Goal: Task Accomplishment & Management: Manage account settings

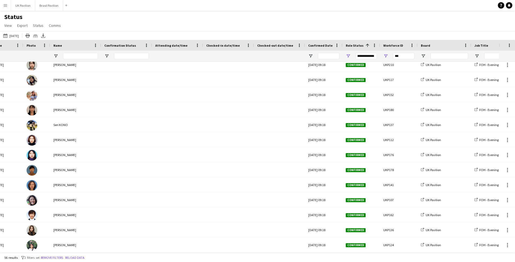
scroll to position [650, 0]
click at [86, 259] on button "Reload data" at bounding box center [74, 258] width 21 height 6
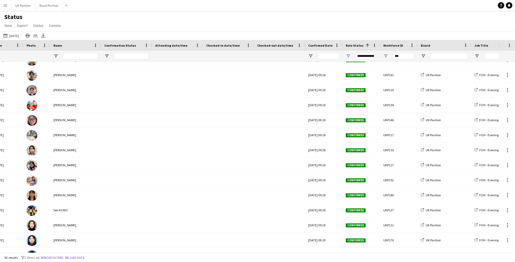
scroll to position [414, 0]
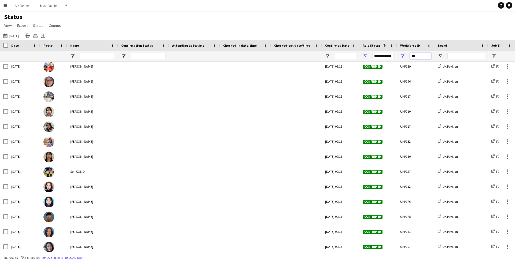
drag, startPoint x: 417, startPoint y: 59, endPoint x: 397, endPoint y: 58, distance: 19.9
click at [400, 59] on div "***" at bounding box center [416, 56] width 38 height 11
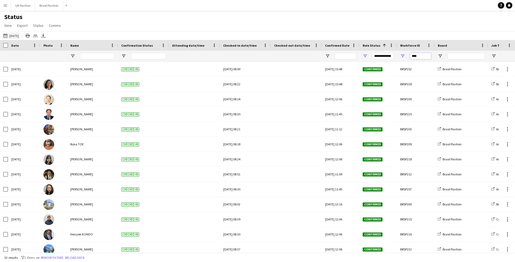
type input "****"
click at [17, 39] on button "[DATE] to [DATE] [DATE]" at bounding box center [11, 35] width 18 height 6
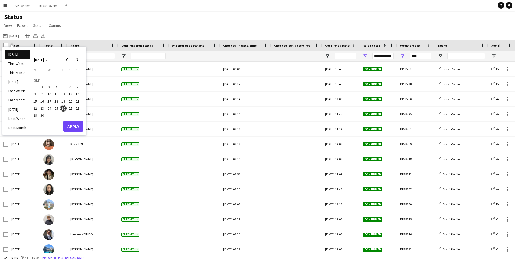
click at [37, 109] on span "22" at bounding box center [35, 108] width 6 height 6
click at [67, 110] on span "26" at bounding box center [63, 108] width 6 height 6
click at [78, 129] on button "Apply" at bounding box center [73, 126] width 20 height 11
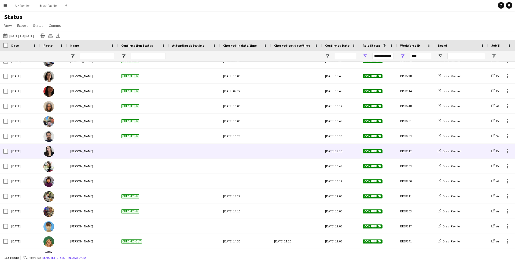
click at [290, 159] on div at bounding box center [296, 151] width 45 height 15
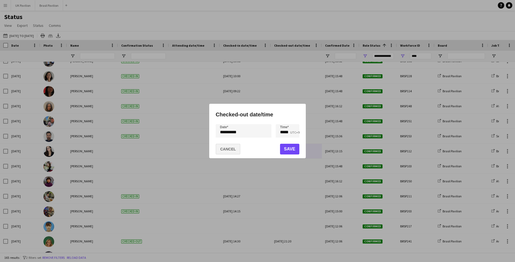
click at [236, 149] on button "Cancel" at bounding box center [228, 149] width 25 height 11
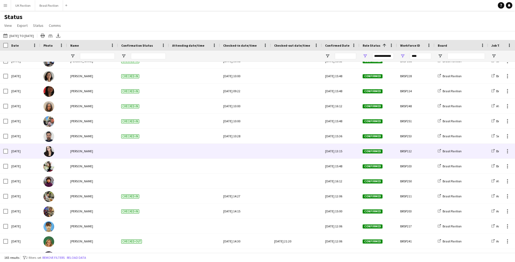
click at [242, 157] on div at bounding box center [245, 151] width 45 height 15
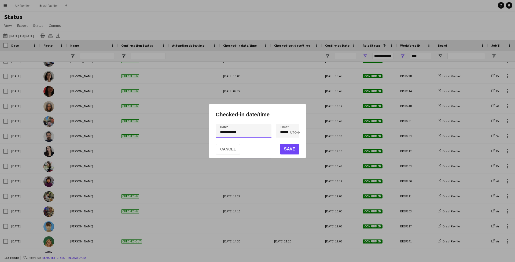
click at [249, 132] on div "**********" at bounding box center [257, 131] width 515 height 262
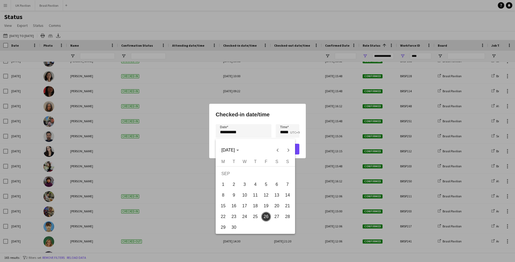
click at [244, 218] on span "24" at bounding box center [245, 217] width 10 height 10
type input "**********"
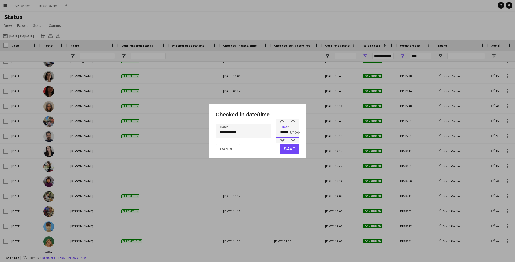
drag, startPoint x: 292, startPoint y: 134, endPoint x: 273, endPoint y: 133, distance: 19.9
click at [273, 133] on div "**********" at bounding box center [258, 130] width 84 height 13
type input "*****"
click at [287, 148] on button "Save" at bounding box center [289, 149] width 19 height 11
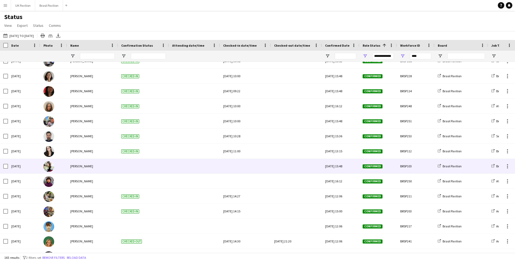
click at [244, 172] on div at bounding box center [245, 166] width 45 height 15
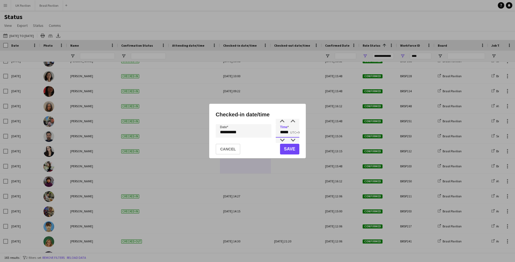
drag, startPoint x: 289, startPoint y: 133, endPoint x: 279, endPoint y: 133, distance: 10.2
click at [279, 133] on input "*****" at bounding box center [288, 130] width 24 height 13
type input "*****"
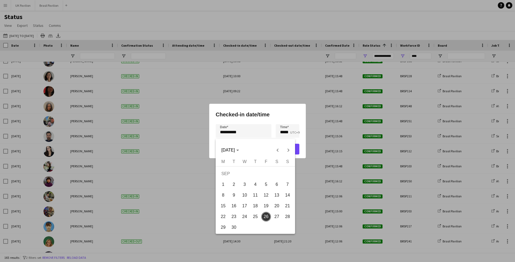
click at [247, 135] on div "**********" at bounding box center [257, 131] width 515 height 262
click at [244, 220] on span "24" at bounding box center [245, 217] width 10 height 10
type input "**********"
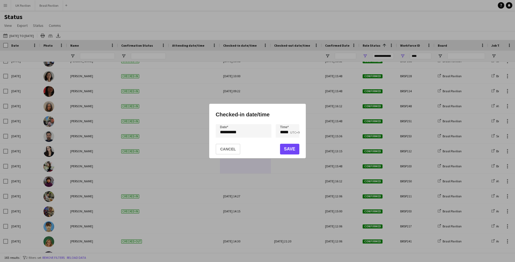
click at [290, 150] on button "Save" at bounding box center [289, 149] width 19 height 11
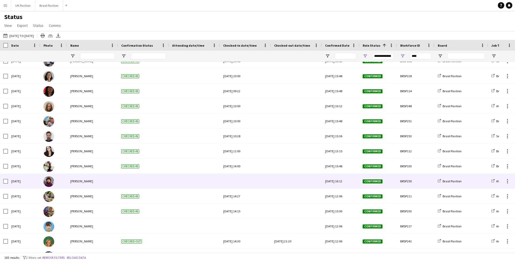
click at [237, 183] on div at bounding box center [245, 181] width 45 height 15
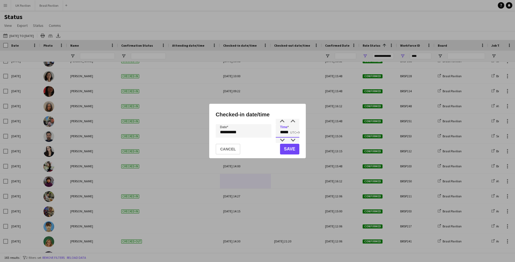
drag, startPoint x: 293, startPoint y: 133, endPoint x: 269, endPoint y: 133, distance: 24.4
click at [269, 133] on div "**********" at bounding box center [258, 130] width 84 height 13
type input "*****"
click at [244, 133] on div "**********" at bounding box center [257, 131] width 515 height 262
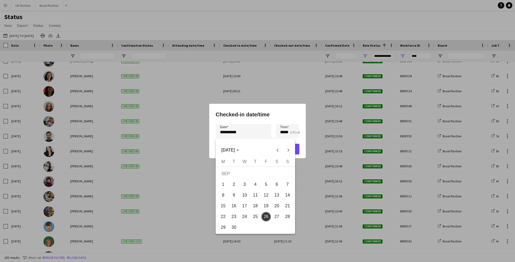
click at [247, 218] on span "24" at bounding box center [245, 217] width 10 height 10
type input "**********"
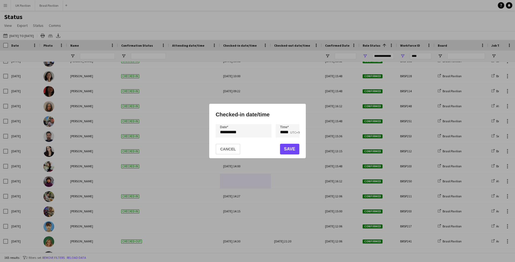
click at [290, 152] on button "Save" at bounding box center [289, 149] width 19 height 11
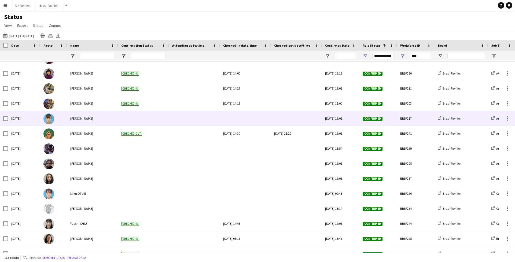
click at [263, 119] on div at bounding box center [245, 118] width 45 height 15
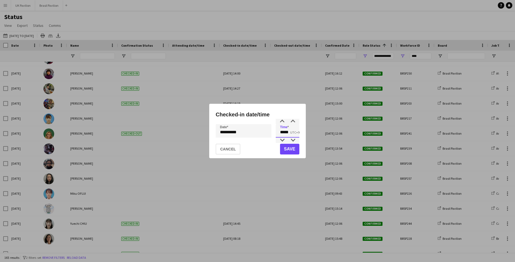
drag, startPoint x: 282, startPoint y: 134, endPoint x: 261, endPoint y: 134, distance: 20.9
click at [261, 134] on div "**********" at bounding box center [258, 130] width 84 height 13
type input "*****"
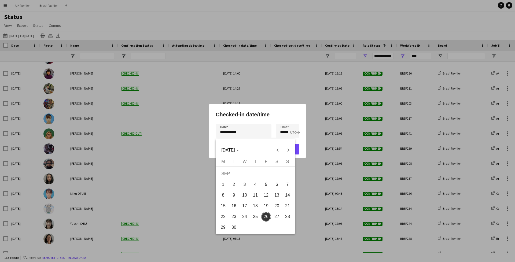
click at [230, 135] on div "**********" at bounding box center [257, 131] width 515 height 262
click at [246, 219] on span "24" at bounding box center [245, 217] width 10 height 10
type input "**********"
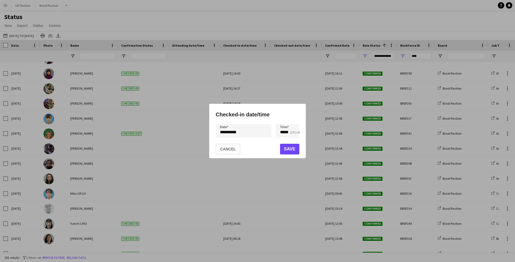
click at [290, 150] on button "Save" at bounding box center [289, 149] width 19 height 11
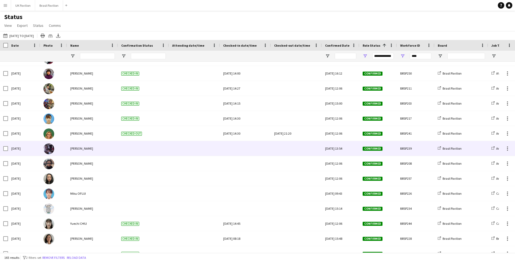
click at [250, 154] on div at bounding box center [245, 148] width 45 height 15
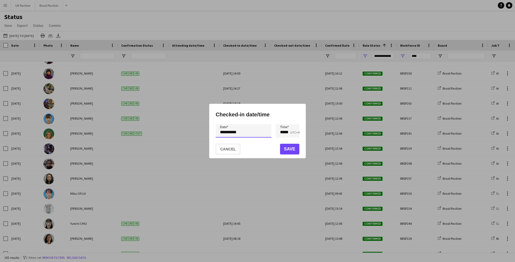
click at [249, 134] on div "**********" at bounding box center [257, 131] width 515 height 262
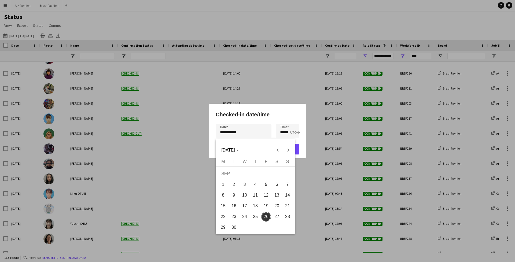
click at [244, 217] on span "24" at bounding box center [245, 217] width 10 height 10
type input "**********"
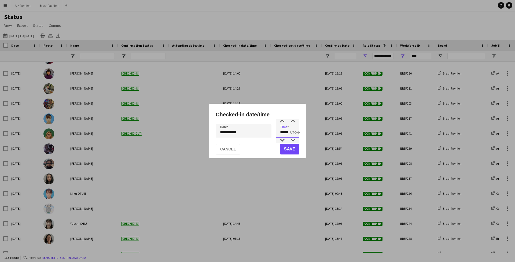
drag, startPoint x: 295, startPoint y: 135, endPoint x: 254, endPoint y: 134, distance: 41.1
click at [254, 134] on div "**********" at bounding box center [258, 130] width 84 height 13
type input "*****"
click at [295, 147] on button "Save" at bounding box center [289, 149] width 19 height 11
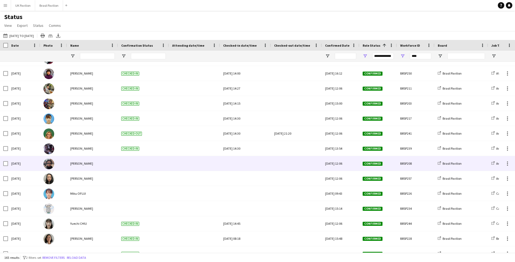
click at [255, 169] on div at bounding box center [245, 163] width 45 height 15
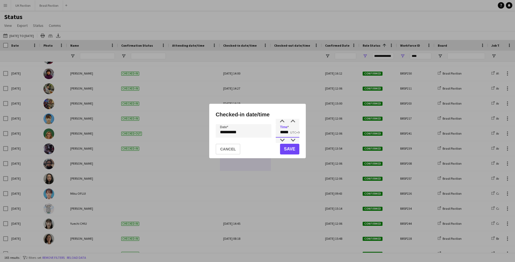
drag, startPoint x: 294, startPoint y: 134, endPoint x: 259, endPoint y: 134, distance: 35.2
click at [259, 134] on div "**********" at bounding box center [258, 130] width 84 height 13
type input "*****"
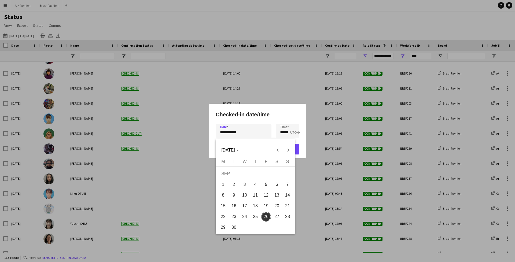
click at [244, 133] on div "**********" at bounding box center [257, 131] width 515 height 262
click at [243, 216] on span "24" at bounding box center [245, 217] width 10 height 10
type input "**********"
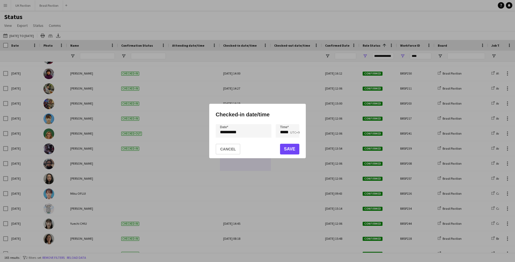
scroll to position [0, 0]
click at [288, 154] on button "Save" at bounding box center [289, 149] width 19 height 11
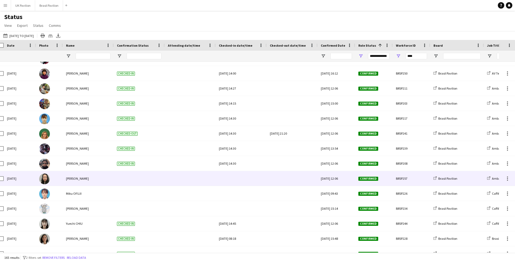
scroll to position [0, 5]
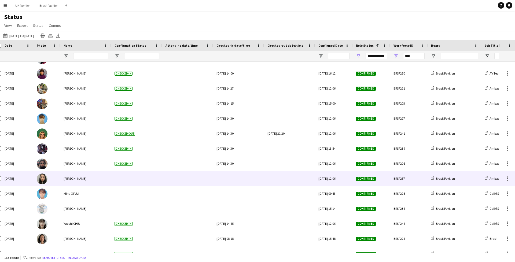
click at [236, 184] on div at bounding box center [239, 178] width 45 height 15
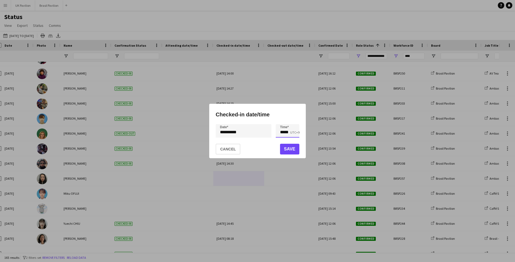
click at [295, 134] on input "*****" at bounding box center [288, 130] width 24 height 13
type input "*****"
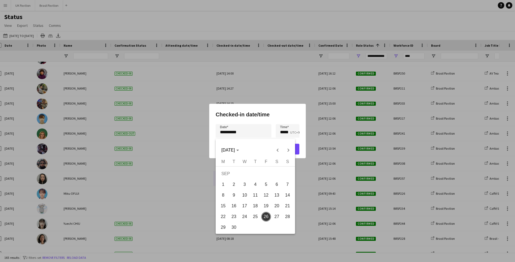
scroll to position [0, 0]
click at [252, 134] on div "**********" at bounding box center [257, 131] width 515 height 262
drag, startPoint x: 247, startPoint y: 217, endPoint x: 263, endPoint y: 185, distance: 36.0
click at [247, 217] on span "24" at bounding box center [245, 217] width 10 height 10
type input "**********"
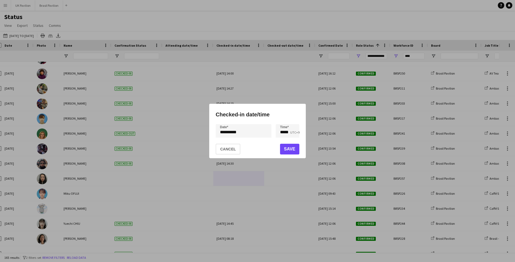
click at [287, 148] on button "Save" at bounding box center [289, 149] width 19 height 11
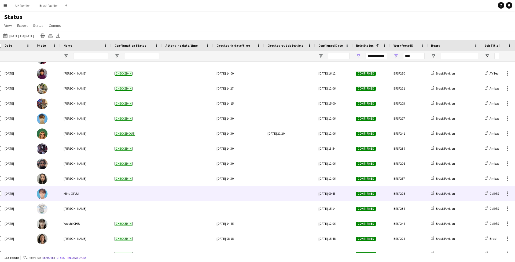
click at [247, 195] on div at bounding box center [239, 193] width 45 height 15
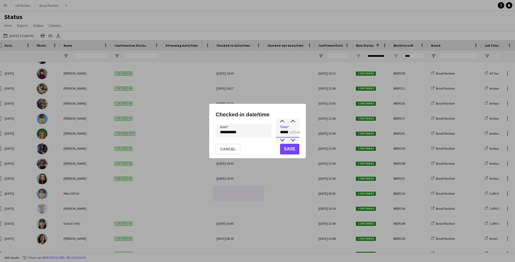
drag, startPoint x: 294, startPoint y: 133, endPoint x: 251, endPoint y: 133, distance: 43.2
click at [251, 133] on div "**********" at bounding box center [258, 130] width 84 height 13
type input "*****"
click at [239, 134] on div "**********" at bounding box center [257, 131] width 515 height 262
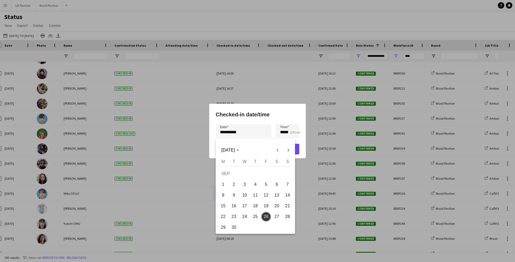
click at [243, 220] on span "24" at bounding box center [245, 217] width 10 height 10
type input "**********"
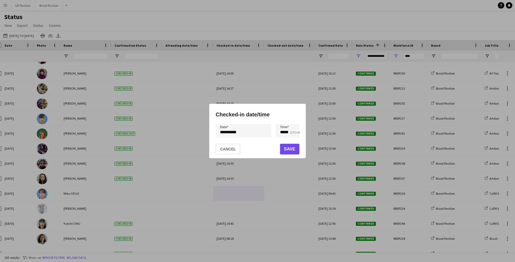
click at [290, 153] on button "Save" at bounding box center [289, 149] width 19 height 11
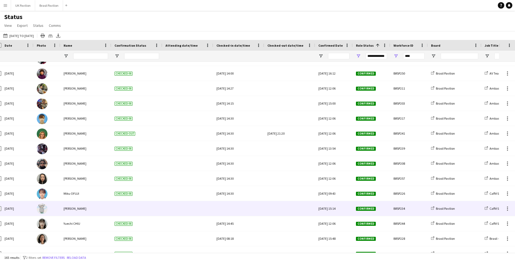
click at [269, 211] on div at bounding box center [290, 208] width 45 height 15
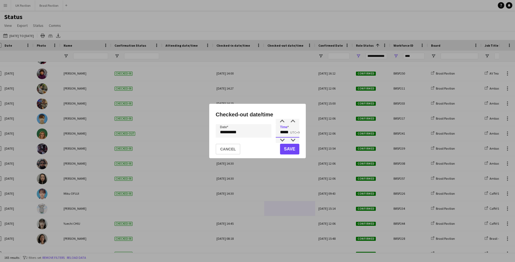
drag, startPoint x: 291, startPoint y: 133, endPoint x: 279, endPoint y: 134, distance: 12.6
click at [279, 134] on input "*****" at bounding box center [288, 130] width 24 height 13
type input "*****"
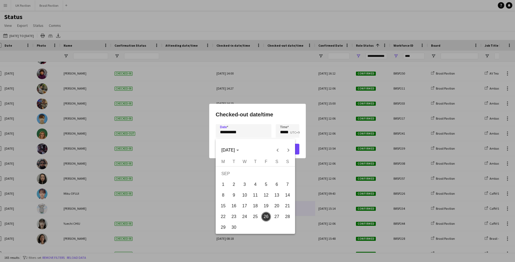
click at [257, 134] on div "**********" at bounding box center [257, 131] width 515 height 262
click at [247, 221] on span "24" at bounding box center [245, 217] width 10 height 10
type input "**********"
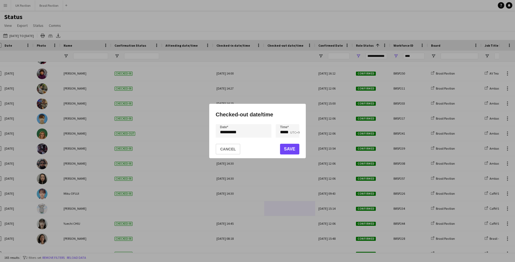
drag, startPoint x: 288, startPoint y: 148, endPoint x: 287, endPoint y: 153, distance: 4.8
click at [288, 148] on button "Save" at bounding box center [289, 149] width 19 height 11
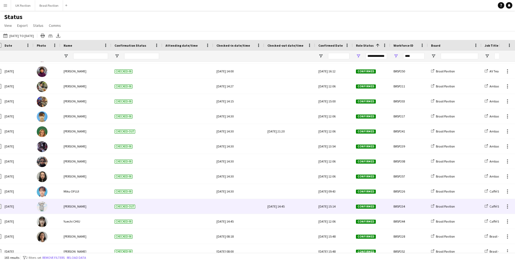
scroll to position [0, 6]
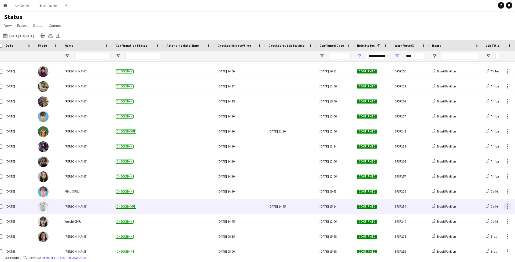
click at [508, 207] on div at bounding box center [507, 206] width 1 height 1
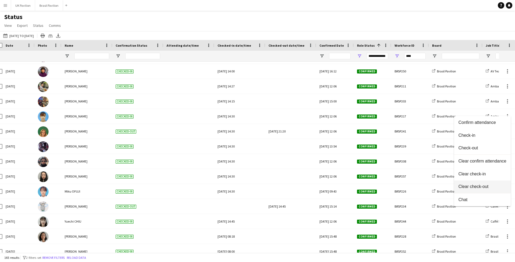
click at [464, 185] on span "Clear check-out" at bounding box center [483, 186] width 48 height 5
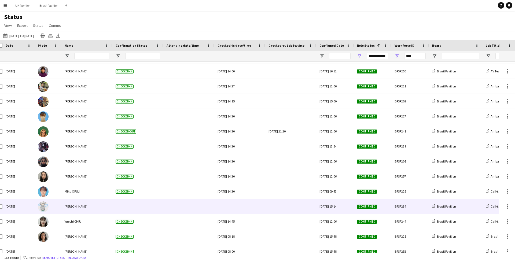
click at [237, 208] on div at bounding box center [240, 206] width 45 height 15
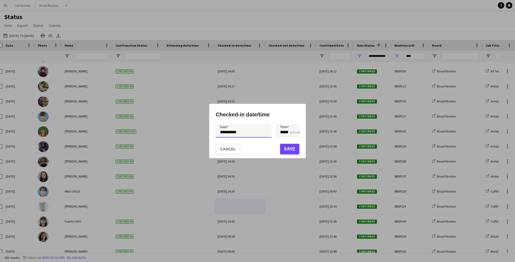
click at [243, 135] on div "**********" at bounding box center [257, 131] width 515 height 262
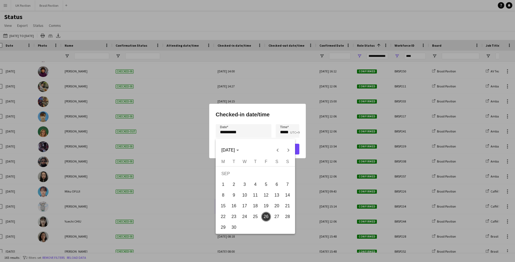
click at [245, 218] on span "24" at bounding box center [245, 217] width 10 height 10
type input "**********"
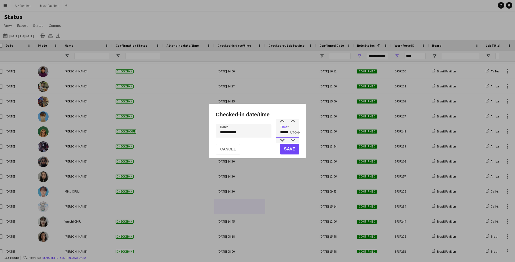
drag, startPoint x: 293, startPoint y: 135, endPoint x: 259, endPoint y: 134, distance: 33.8
click at [259, 134] on div "**********" at bounding box center [258, 130] width 84 height 13
type input "*****"
click at [289, 149] on button "Save" at bounding box center [289, 149] width 19 height 11
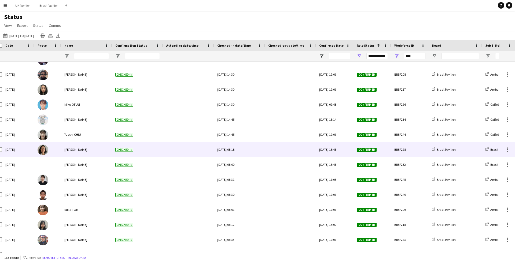
scroll to position [1430, 0]
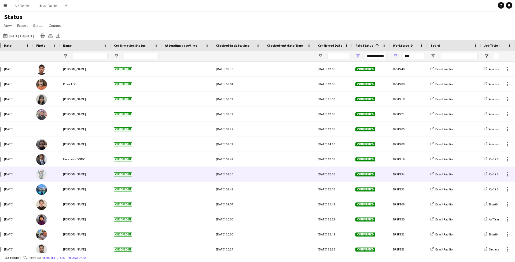
click at [238, 178] on div "[DATE] 08:30" at bounding box center [238, 174] width 45 height 15
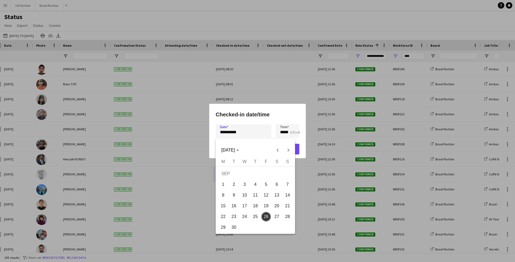
click at [237, 134] on div "**********" at bounding box center [257, 131] width 515 height 262
click at [258, 219] on span "25" at bounding box center [256, 217] width 10 height 10
type input "**********"
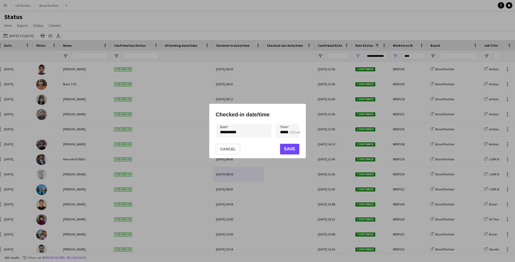
click at [289, 149] on button "Save" at bounding box center [289, 149] width 19 height 11
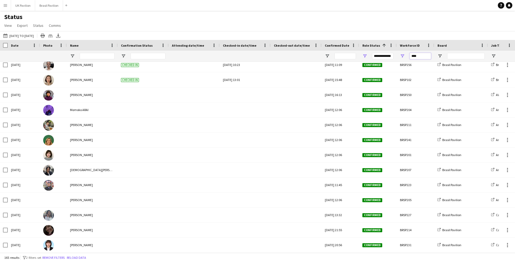
drag, startPoint x: 426, startPoint y: 60, endPoint x: 398, endPoint y: 60, distance: 27.9
click at [398, 60] on div "****" at bounding box center [416, 56] width 38 height 11
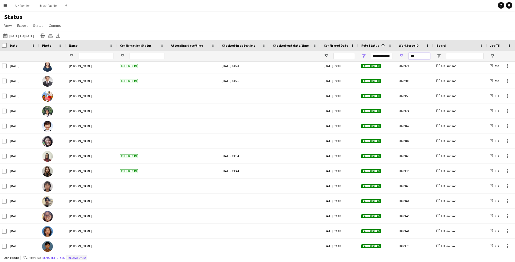
type input "***"
click at [87, 257] on button "Reload data" at bounding box center [76, 258] width 21 height 6
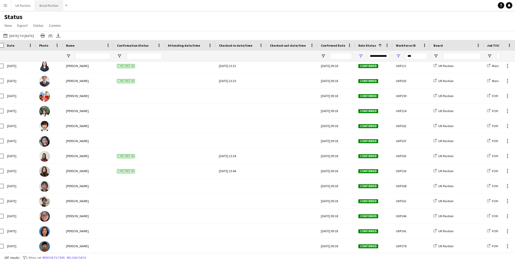
click at [57, 7] on button "Brasil Pavilion Close" at bounding box center [49, 5] width 28 height 10
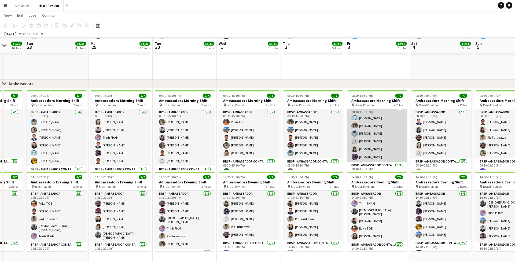
scroll to position [3, 0]
click at [369, 144] on app-card-role "BRSP - Ambassador [DATE] 08:30-15:30 (7h) [PERSON_NAME] [PERSON_NAME] [PERSON_N…" at bounding box center [377, 134] width 60 height 57
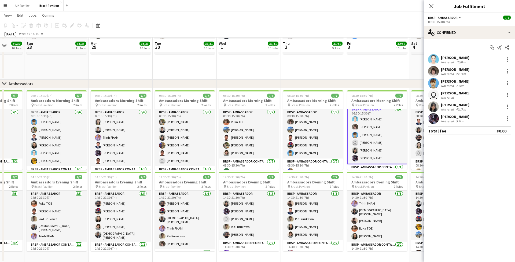
scroll to position [608, 0]
click at [509, 84] on div at bounding box center [507, 83] width 6 height 6
click at [473, 106] on span "Switch crew" at bounding box center [484, 107] width 23 height 5
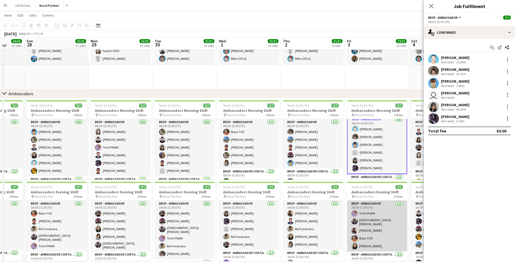
click at [375, 236] on app-card-role "BRSP - Ambassador [DATE] 14:30-21:30 (7h) [PERSON_NAME] [PERSON_NAME] [PERSON_N…" at bounding box center [377, 226] width 60 height 51
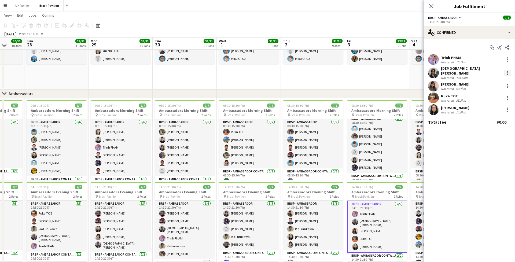
click at [508, 71] on div at bounding box center [507, 71] width 1 height 1
click at [473, 97] on span "Switch with" at bounding box center [483, 95] width 21 height 5
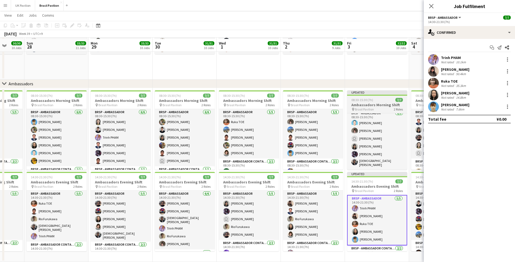
click at [367, 107] on h3 "Ambassadors Morning Shift" at bounding box center [377, 104] width 60 height 5
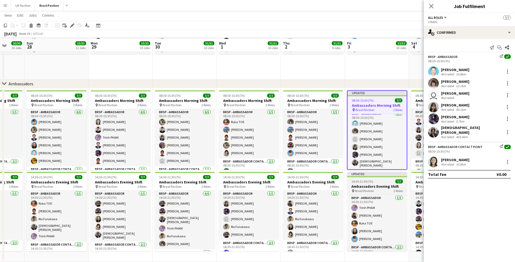
click at [370, 185] on h3 "Ambassadors Evening Shift" at bounding box center [377, 186] width 60 height 5
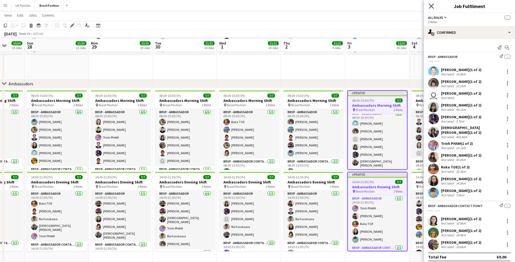
click at [433, 6] on icon "Close pop-in" at bounding box center [431, 5] width 5 height 5
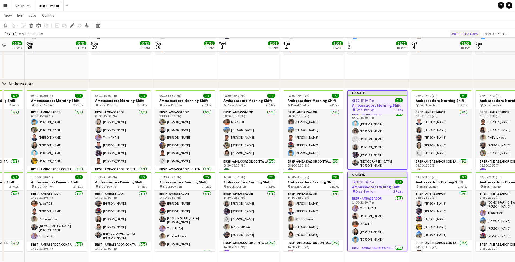
click at [454, 33] on button "Publish 2 jobs" at bounding box center [465, 33] width 31 height 7
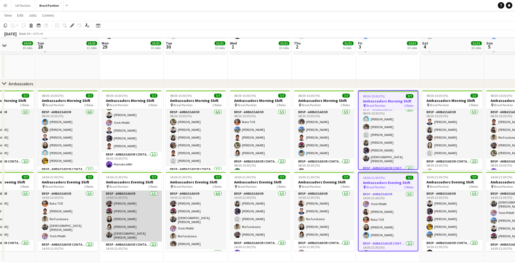
scroll to position [0, 0]
click at [131, 227] on app-card-role "BRSP - Ambassador [DATE] 14:30-21:30 (7h) [PERSON_NAME] [PERSON_NAME] [PERSON_N…" at bounding box center [132, 216] width 60 height 51
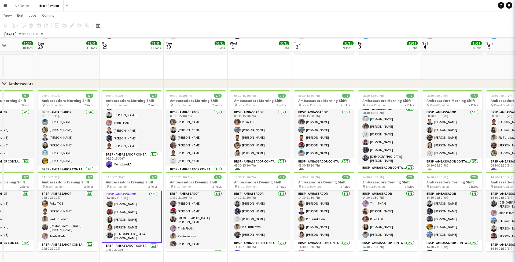
scroll to position [0, 157]
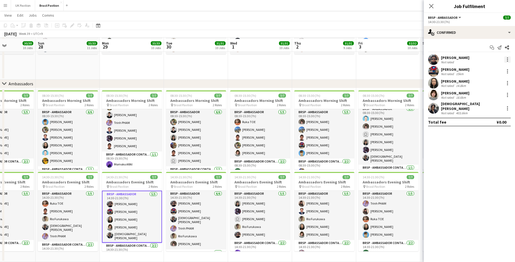
click at [507, 58] on div at bounding box center [507, 57] width 1 height 1
click at [480, 122] on span "Remove" at bounding box center [481, 122] width 16 height 5
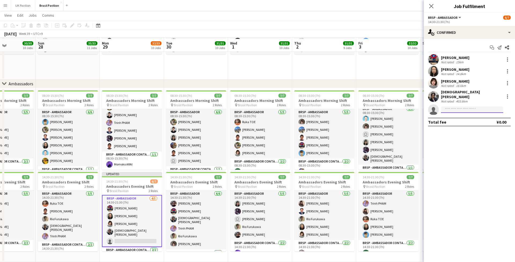
click at [451, 107] on input at bounding box center [472, 110] width 62 height 6
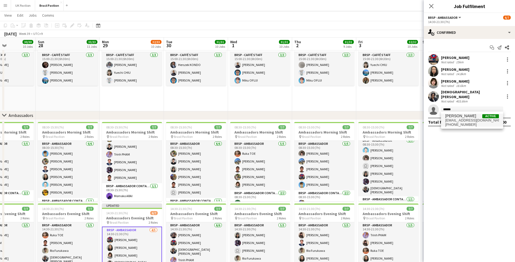
type input "******"
click at [456, 120] on span "[EMAIL_ADDRESS][DOMAIN_NAME]" at bounding box center [472, 120] width 54 height 4
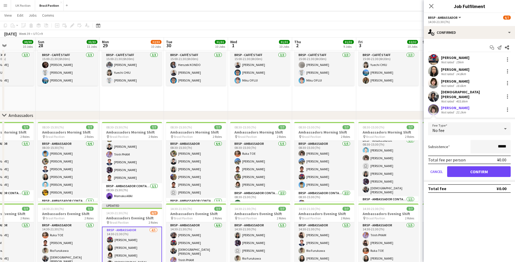
drag, startPoint x: 467, startPoint y: 173, endPoint x: 464, endPoint y: 167, distance: 6.7
click at [467, 173] on button "Confirm" at bounding box center [479, 171] width 64 height 11
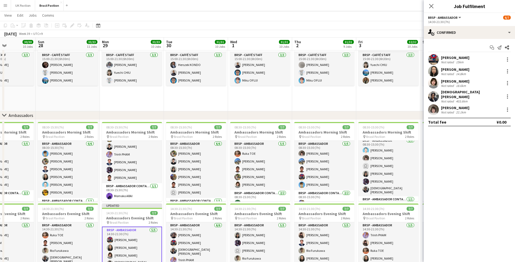
scroll to position [575, 0]
drag, startPoint x: 430, startPoint y: 6, endPoint x: 377, endPoint y: 49, distance: 68.6
click at [430, 6] on icon "Close pop-in" at bounding box center [431, 6] width 4 height 4
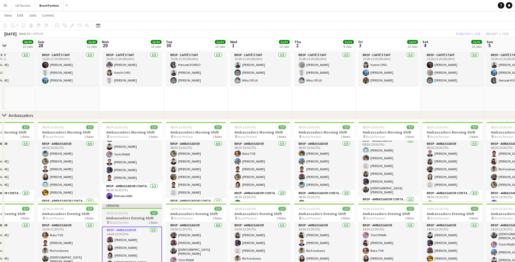
drag, startPoint x: 125, startPoint y: 219, endPoint x: 130, endPoint y: 217, distance: 5.0
click at [125, 219] on h3 "Ambassadors Evening Shift" at bounding box center [132, 218] width 60 height 5
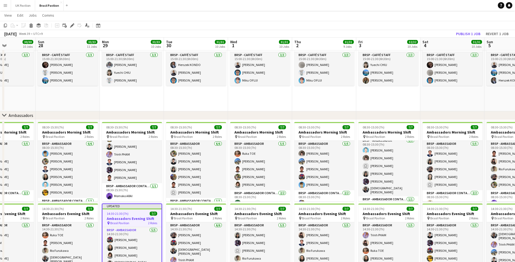
click at [460, 34] on button "Publish 1 job" at bounding box center [468, 33] width 29 height 7
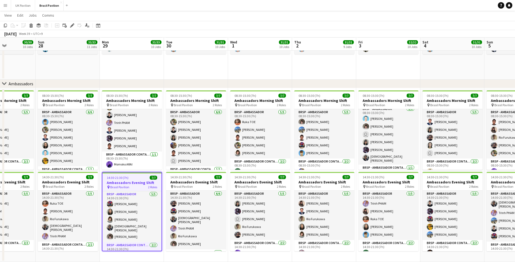
scroll to position [0, 156]
click at [5, 4] on app-icon "Menu" at bounding box center [5, 5] width 4 height 4
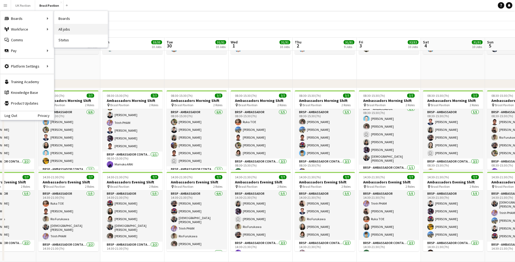
click at [74, 32] on link "All jobs" at bounding box center [81, 29] width 54 height 11
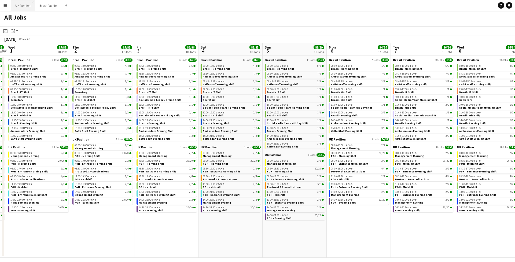
click at [23, 5] on button "UK Pavilion Close" at bounding box center [23, 5] width 24 height 10
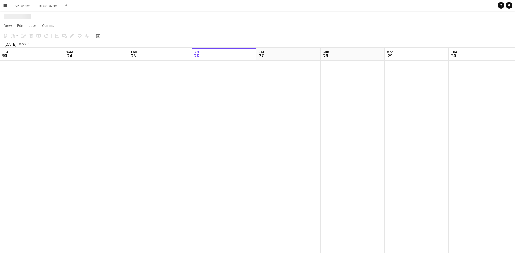
scroll to position [0, 128]
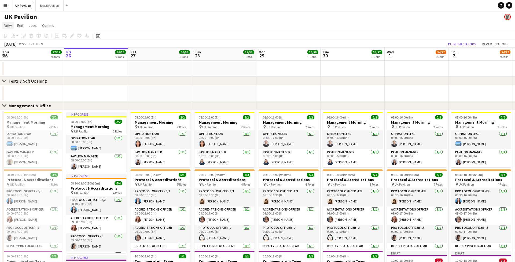
click at [9, 28] on span "View" at bounding box center [8, 25] width 8 height 5
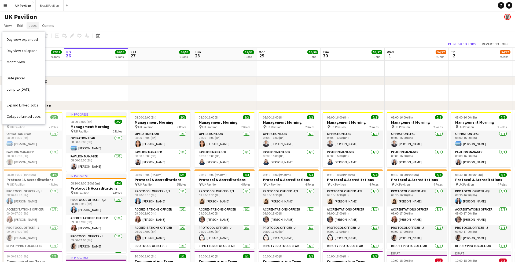
click at [37, 27] on span "Jobs" at bounding box center [33, 25] width 8 height 5
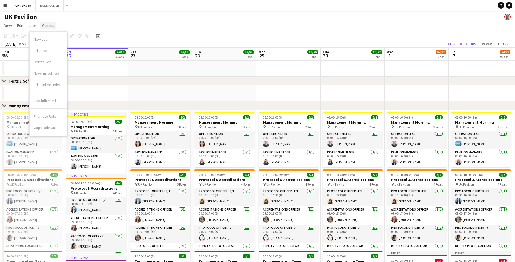
click at [53, 28] on span "Comms" at bounding box center [48, 25] width 12 height 5
click at [8, 27] on span "View" at bounding box center [8, 25] width 8 height 5
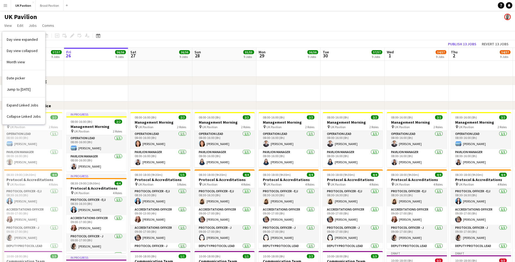
click at [6, 4] on app-icon "Menu" at bounding box center [5, 5] width 4 height 4
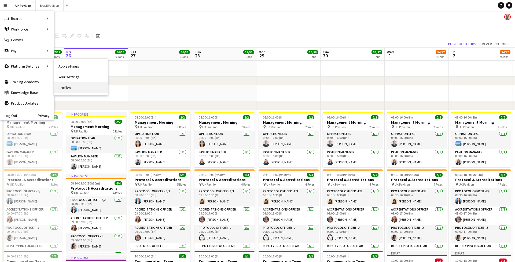
click at [68, 89] on link "Profiles" at bounding box center [81, 87] width 54 height 11
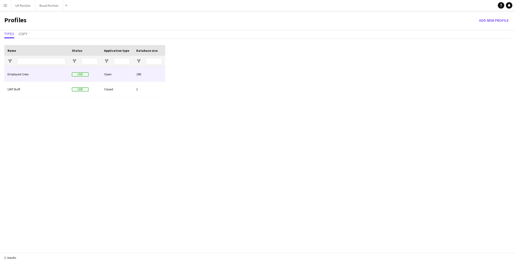
click at [46, 76] on div "Employed Crew" at bounding box center [36, 74] width 64 height 15
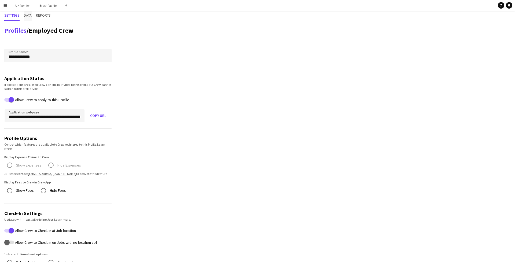
click at [32, 17] on span "Data" at bounding box center [28, 15] width 8 height 4
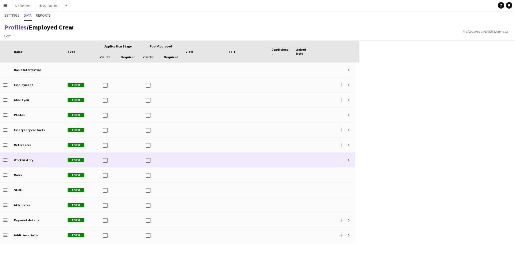
scroll to position [2, 0]
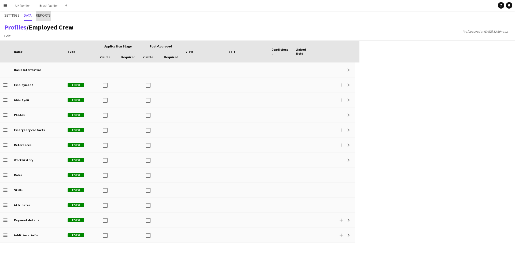
click at [47, 14] on span "Reports" at bounding box center [43, 15] width 15 height 4
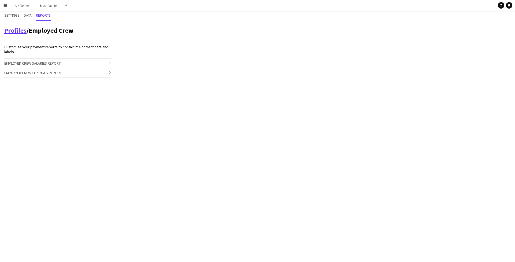
click at [19, 33] on link "Profiles" at bounding box center [15, 30] width 22 height 8
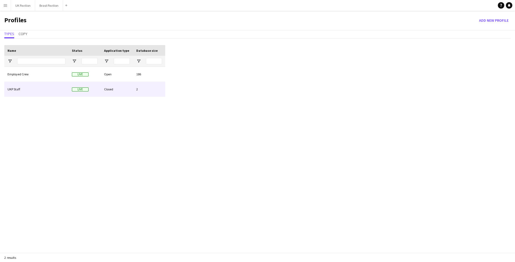
click at [134, 92] on div "2" at bounding box center [149, 89] width 32 height 15
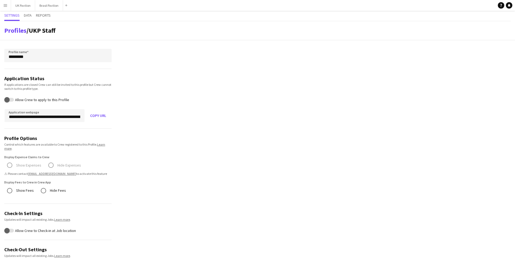
scroll to position [0, 1]
click at [4, 6] on app-icon "Menu" at bounding box center [5, 5] width 4 height 4
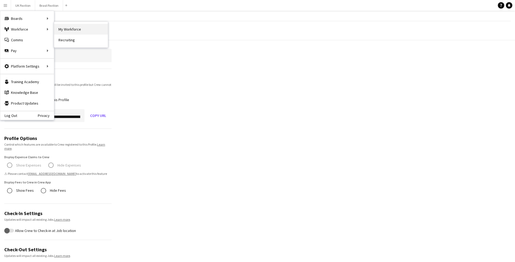
click at [66, 31] on link "My Workforce" at bounding box center [81, 29] width 54 height 11
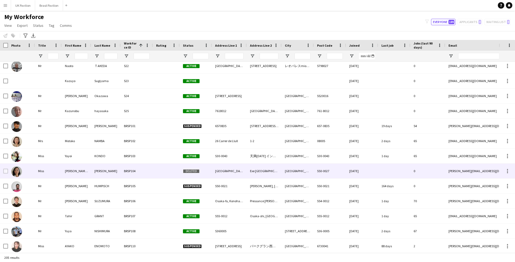
scroll to position [291, 0]
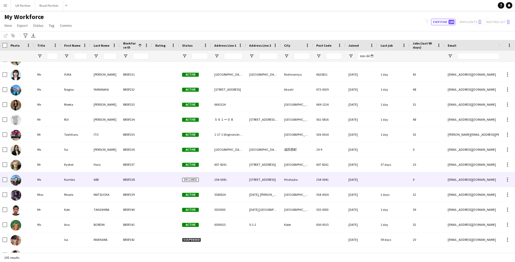
click at [193, 182] on span "Declined" at bounding box center [190, 180] width 17 height 4
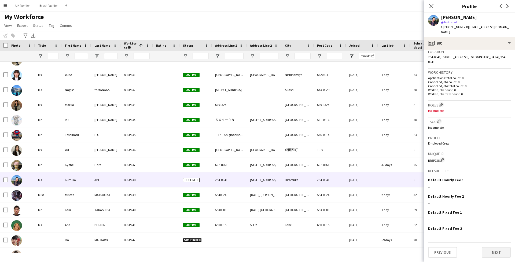
click at [498, 254] on button "Next" at bounding box center [496, 252] width 29 height 11
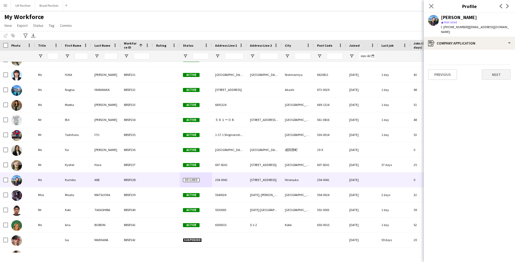
click at [494, 72] on button "Next" at bounding box center [496, 74] width 29 height 11
click at [494, 72] on app-section-data-types "rhombus-alert Personal Number Edit this field Incomplete Previous Next" at bounding box center [469, 156] width 91 height 213
click at [496, 92] on button "Next" at bounding box center [496, 91] width 29 height 11
click at [495, 111] on button "Next" at bounding box center [496, 107] width 29 height 11
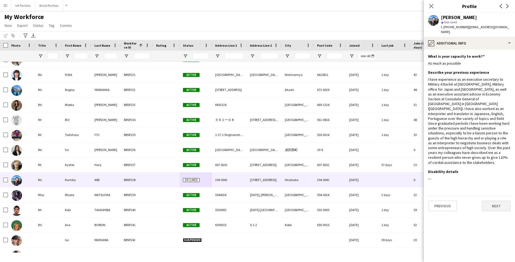
click at [496, 211] on button "Next" at bounding box center [496, 206] width 29 height 11
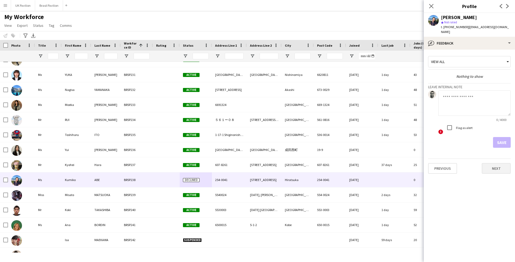
click at [499, 167] on button "Next" at bounding box center [496, 168] width 29 height 11
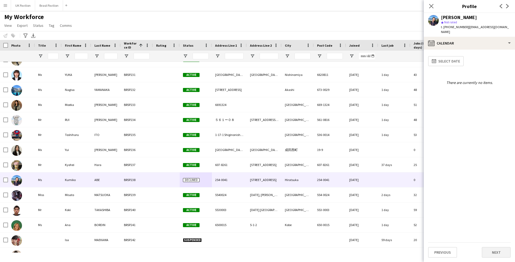
click at [500, 253] on button "Next" at bounding box center [496, 252] width 29 height 11
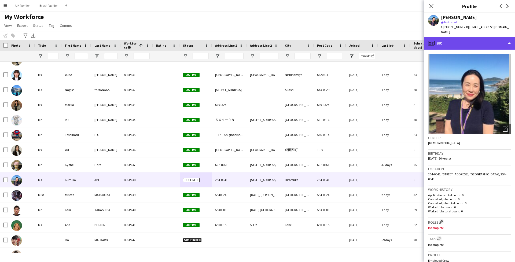
click at [510, 41] on div "profile Bio" at bounding box center [469, 43] width 91 height 13
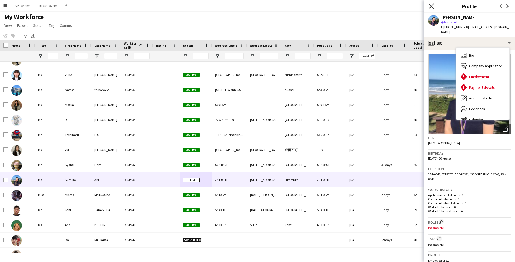
click at [432, 6] on icon at bounding box center [431, 5] width 5 height 5
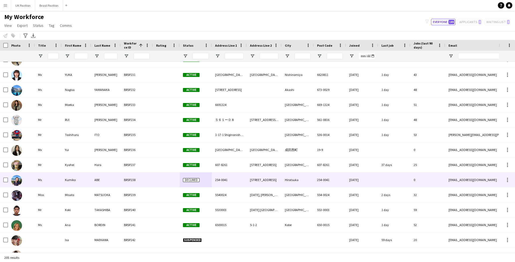
click at [193, 182] on span "Declined" at bounding box center [191, 180] width 17 height 4
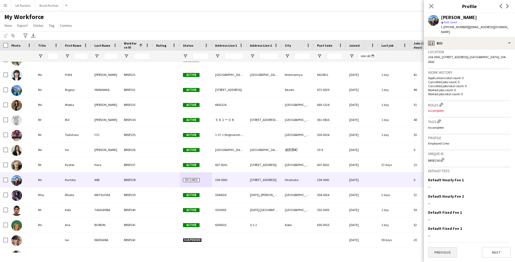
click at [442, 250] on button "Previous" at bounding box center [442, 252] width 29 height 11
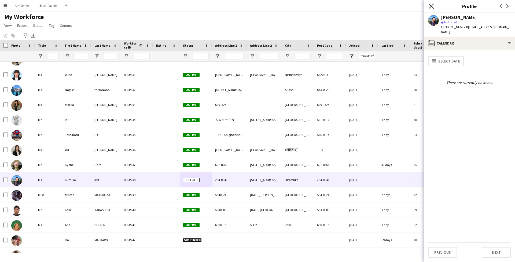
click at [431, 5] on icon "Close pop-in" at bounding box center [431, 5] width 5 height 5
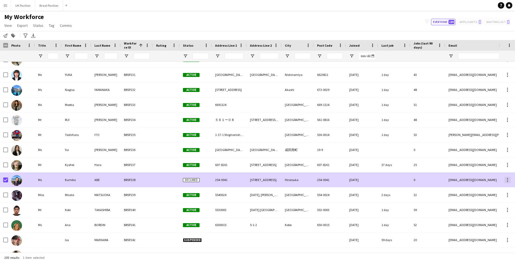
click at [508, 181] on div at bounding box center [507, 180] width 1 height 1
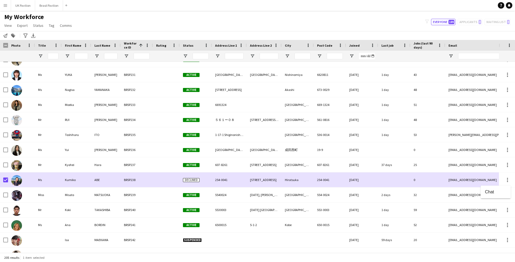
click at [187, 182] on div at bounding box center [257, 131] width 515 height 262
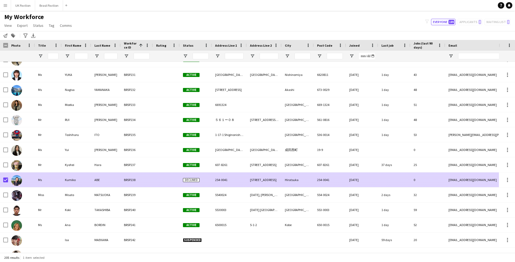
click at [128, 186] on div "BRSP238" at bounding box center [137, 180] width 32 height 15
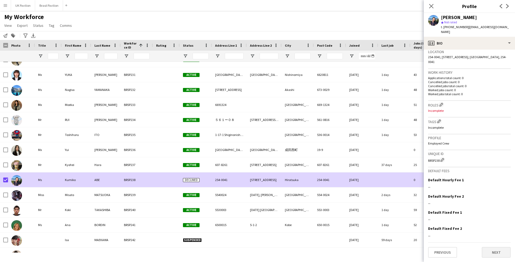
scroll to position [138, 0]
click at [504, 250] on button "Next" at bounding box center [496, 252] width 29 height 11
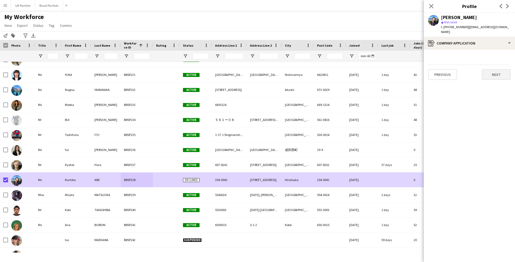
click at [490, 71] on button "Next" at bounding box center [496, 74] width 29 height 11
click at [496, 90] on button "Next" at bounding box center [496, 91] width 29 height 11
click at [495, 107] on button "Next" at bounding box center [496, 107] width 29 height 11
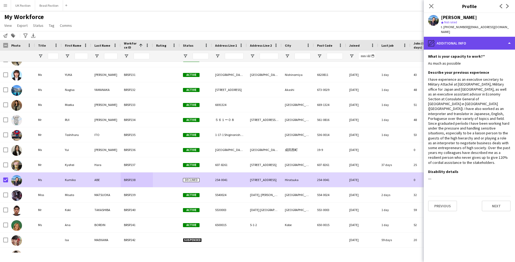
click at [510, 41] on div "pencil4 Additional info" at bounding box center [469, 43] width 91 height 13
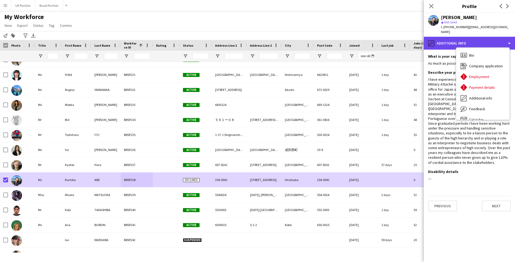
click at [510, 41] on div "pencil4 Additional info" at bounding box center [469, 43] width 91 height 13
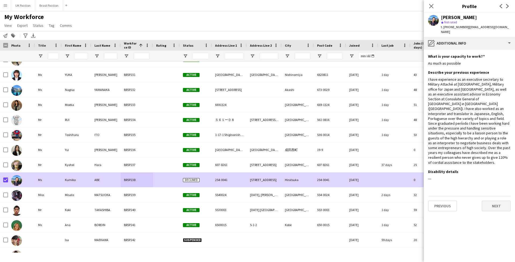
click at [493, 211] on button "Next" at bounding box center [496, 206] width 29 height 11
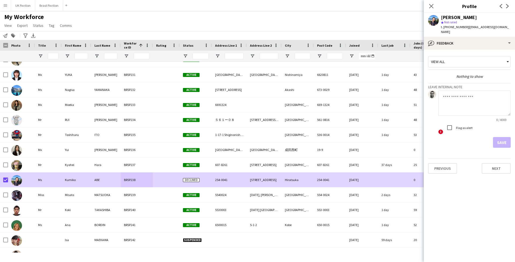
click at [508, 60] on icon at bounding box center [507, 61] width 5 height 11
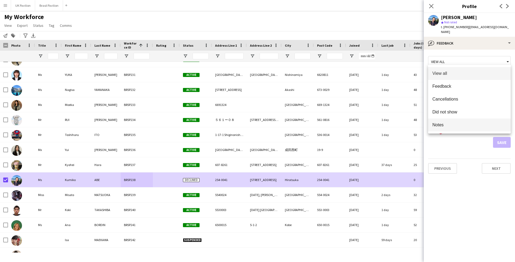
scroll to position [0, 0]
click at [463, 148] on div at bounding box center [257, 131] width 515 height 262
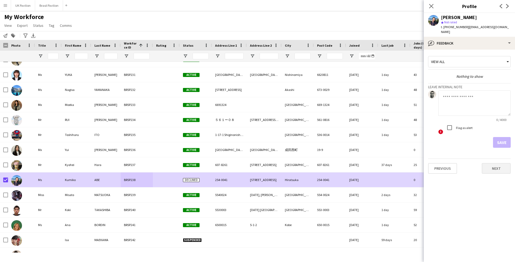
click at [495, 171] on button "Next" at bounding box center [496, 168] width 29 height 11
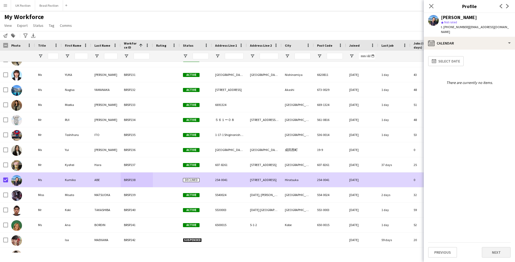
click at [492, 254] on button "Next" at bounding box center [496, 252] width 29 height 11
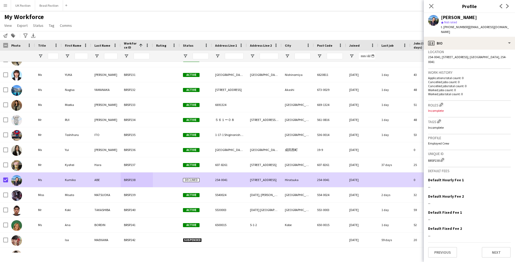
scroll to position [138, 0]
click at [431, 7] on icon "Close pop-in" at bounding box center [431, 5] width 5 height 5
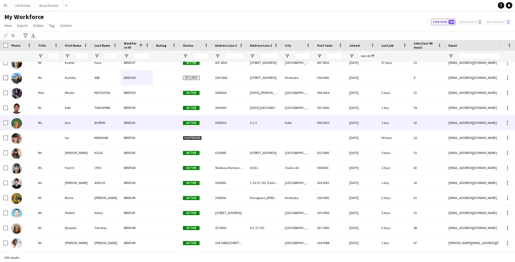
scroll to position [1046, 0]
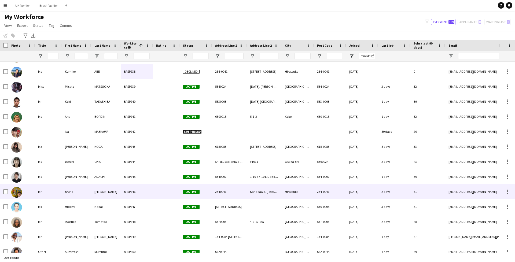
click at [376, 195] on div "[DATE]" at bounding box center [362, 191] width 32 height 15
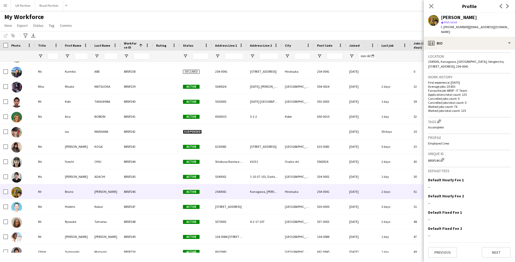
scroll to position [140, 0]
click at [492, 252] on button "Next" at bounding box center [496, 252] width 29 height 11
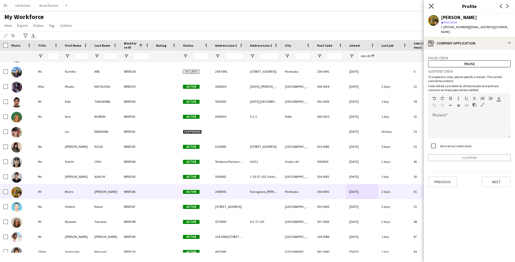
click at [430, 6] on icon "Close pop-in" at bounding box center [431, 5] width 5 height 5
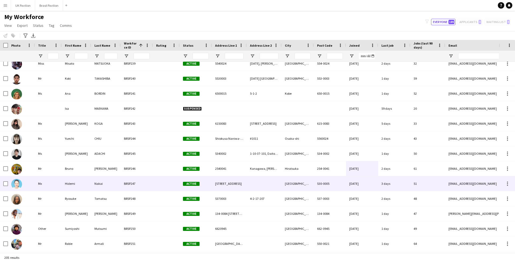
scroll to position [1082, 0]
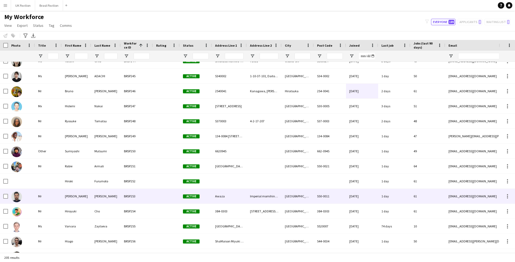
click at [389, 201] on div "1 day" at bounding box center [394, 196] width 32 height 15
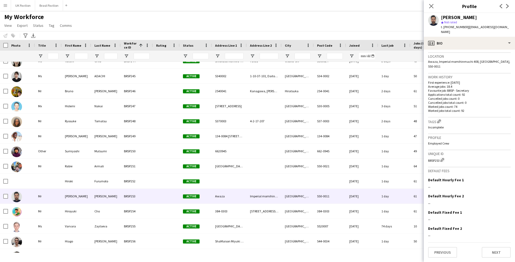
scroll to position [140, 0]
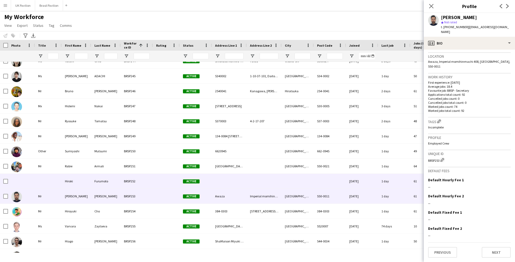
click at [369, 185] on div "[DATE]" at bounding box center [362, 181] width 32 height 15
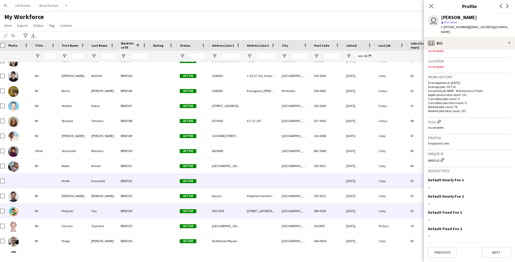
scroll to position [0, 3]
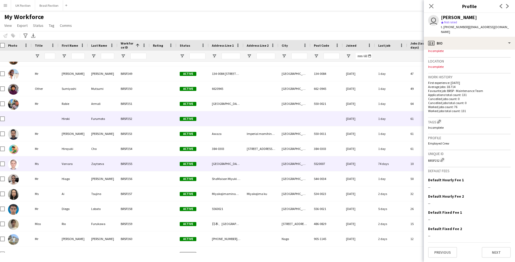
click at [336, 167] on div "5520007" at bounding box center [327, 163] width 32 height 15
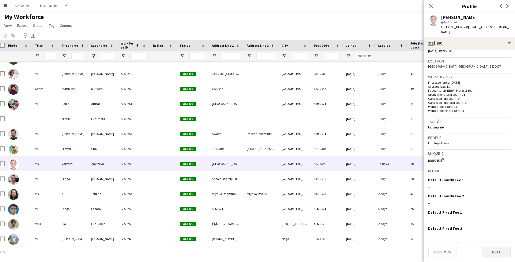
scroll to position [135, 0]
click at [496, 250] on button "Next" at bounding box center [496, 252] width 29 height 11
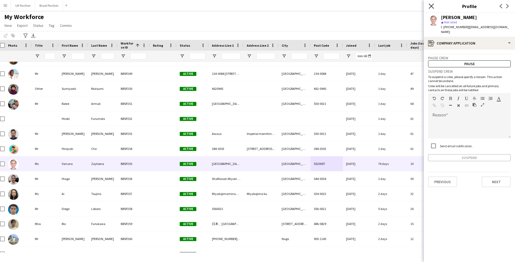
click at [431, 6] on icon at bounding box center [431, 5] width 5 height 5
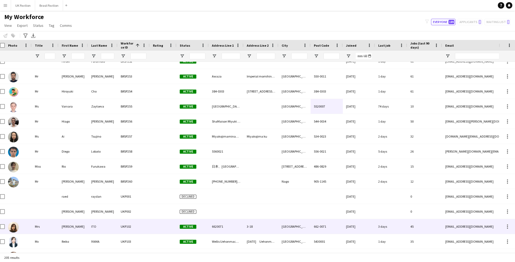
scroll to position [1276, 0]
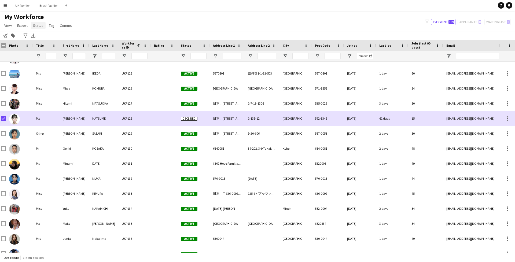
click at [43, 28] on span "Status" at bounding box center [38, 25] width 10 height 5
click at [45, 40] on span "Edit" at bounding box center [42, 39] width 6 height 5
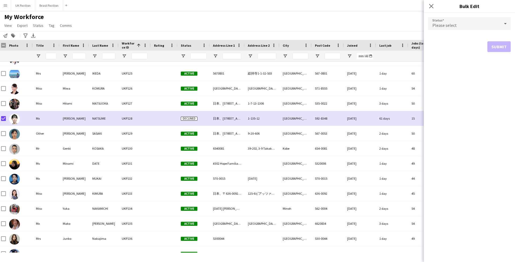
click at [508, 24] on icon at bounding box center [505, 23] width 6 height 11
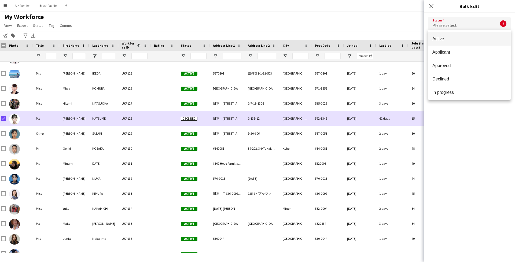
click at [431, 6] on div at bounding box center [257, 131] width 515 height 262
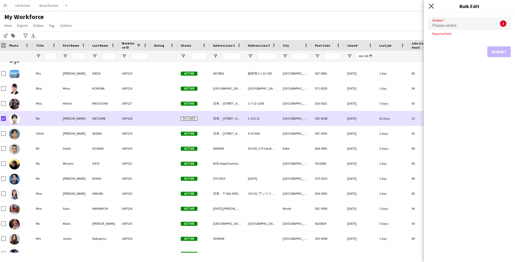
click at [431, 6] on icon at bounding box center [431, 5] width 5 height 5
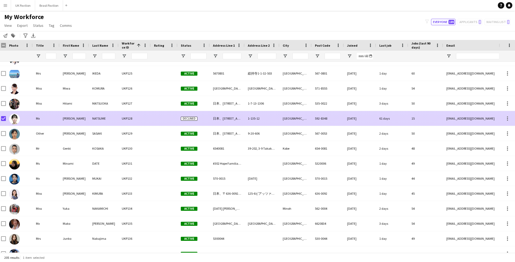
click at [241, 119] on div "日本、[STREET_ADDRESS]" at bounding box center [227, 118] width 35 height 15
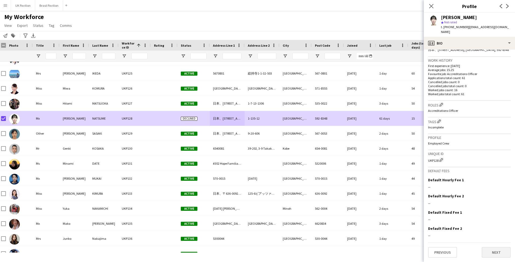
click at [496, 254] on button "Next" at bounding box center [496, 252] width 29 height 11
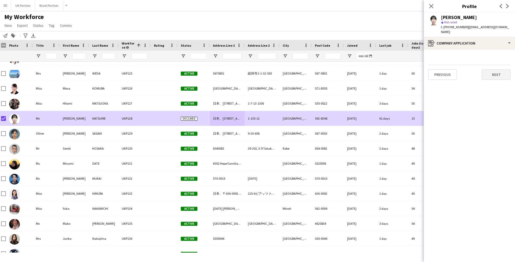
click at [491, 72] on button "Next" at bounding box center [496, 74] width 29 height 11
click at [495, 90] on button "Next" at bounding box center [496, 90] width 29 height 11
drag, startPoint x: 494, startPoint y: 106, endPoint x: 490, endPoint y: 108, distance: 4.0
click at [494, 106] on button "Next" at bounding box center [496, 106] width 29 height 11
click at [494, 125] on button "Next" at bounding box center [496, 123] width 29 height 11
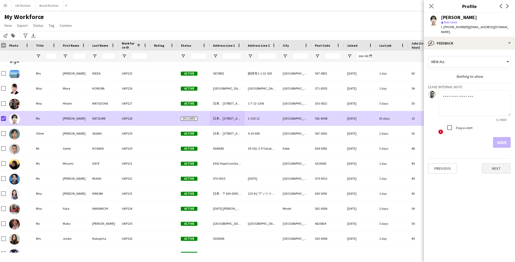
click at [495, 168] on button "Next" at bounding box center [496, 168] width 29 height 11
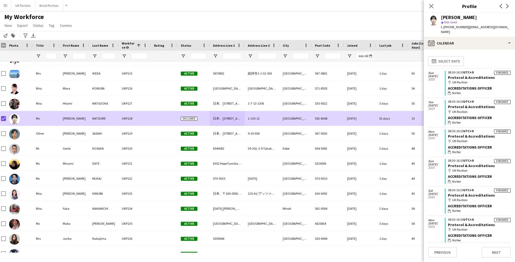
scroll to position [0, 0]
click at [497, 251] on button "Next" at bounding box center [496, 252] width 29 height 11
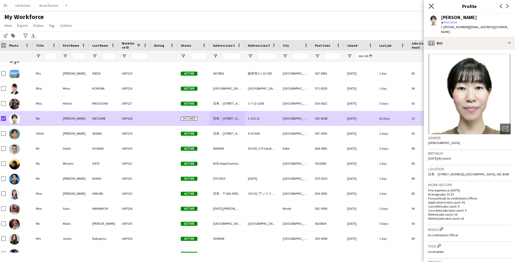
click at [430, 8] on icon "Close pop-in" at bounding box center [431, 5] width 5 height 5
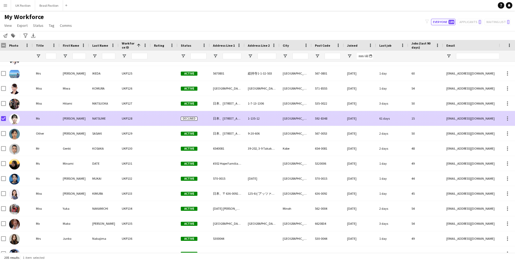
click at [192, 121] on span "Declined" at bounding box center [189, 119] width 17 height 4
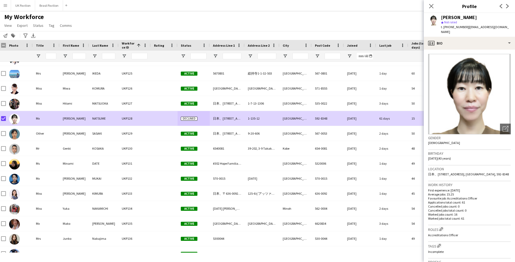
drag, startPoint x: 432, startPoint y: 6, endPoint x: 262, endPoint y: 24, distance: 170.9
click at [432, 6] on icon at bounding box center [431, 6] width 4 height 4
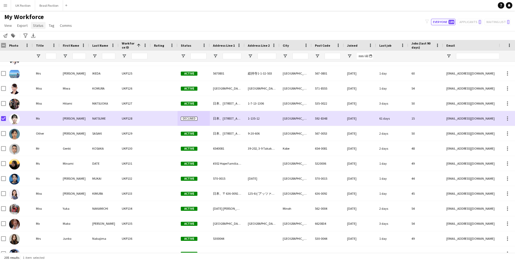
click at [43, 28] on span "Status" at bounding box center [38, 25] width 10 height 5
click at [43, 38] on span "Edit" at bounding box center [42, 39] width 6 height 5
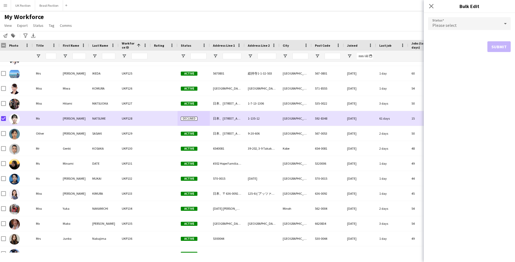
click at [506, 24] on icon at bounding box center [505, 23] width 3 height 1
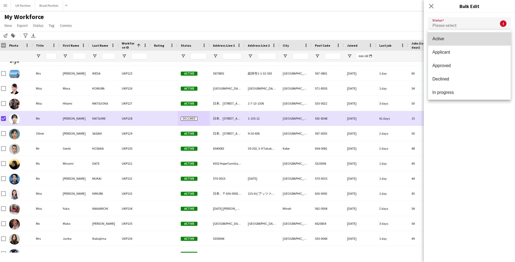
click at [435, 38] on span "Active" at bounding box center [470, 38] width 74 height 5
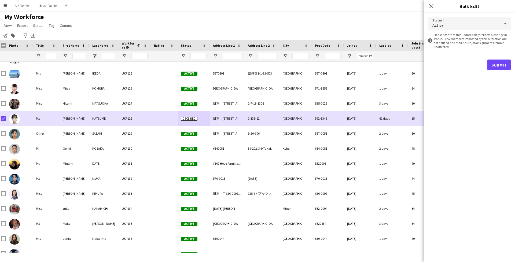
click at [496, 69] on button "Submit" at bounding box center [499, 65] width 23 height 11
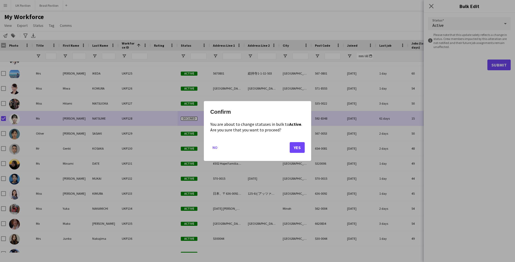
click at [293, 153] on button "Yes" at bounding box center [297, 147] width 15 height 11
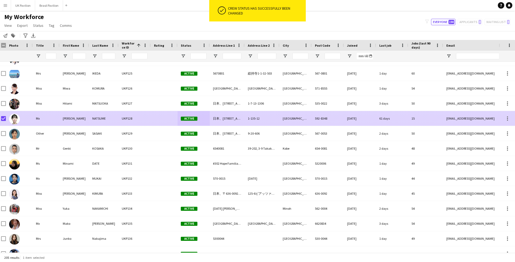
click at [202, 123] on div "Active" at bounding box center [194, 118] width 32 height 15
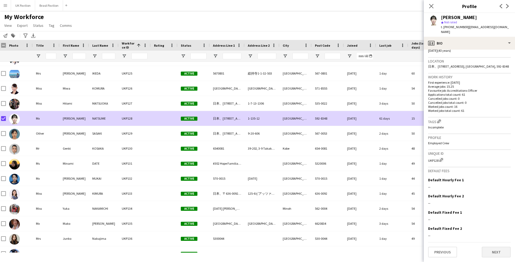
scroll to position [135, 0]
click at [494, 251] on button "Next" at bounding box center [496, 252] width 29 height 11
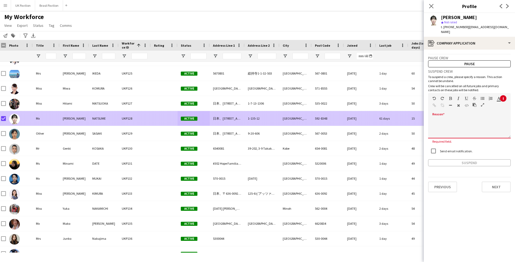
drag, startPoint x: 455, startPoint y: 119, endPoint x: 411, endPoint y: 119, distance: 43.7
click at [411, 119] on body "Menu Boards Boards Boards All jobs Status Workforce Workforce My Workforce Recr…" at bounding box center [257, 131] width 515 height 262
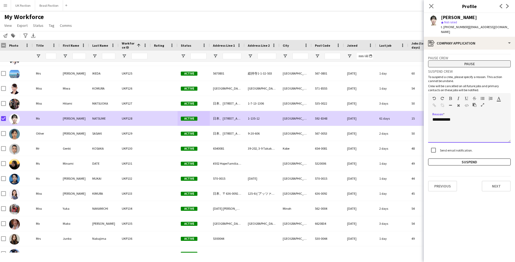
scroll to position [0, 0]
click at [467, 166] on button "Suspend" at bounding box center [469, 162] width 83 height 7
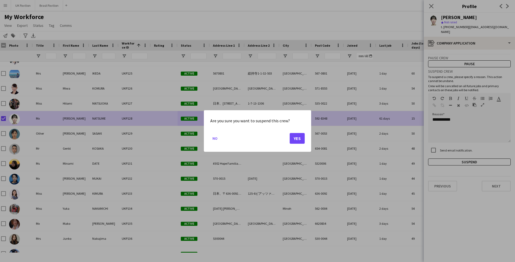
click at [296, 143] on button "Yes" at bounding box center [297, 138] width 15 height 11
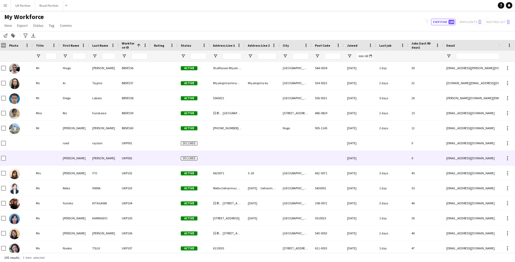
scroll to position [0, 2]
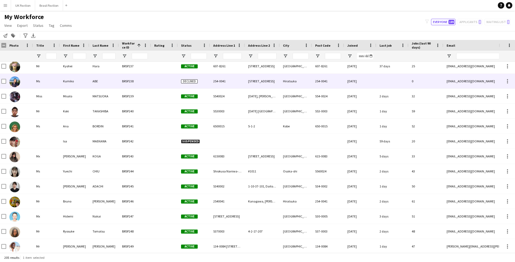
click at [192, 83] on span "Declined" at bounding box center [189, 81] width 17 height 4
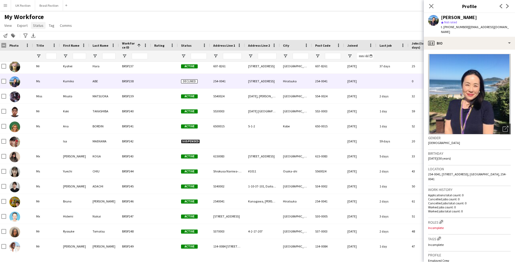
click at [43, 27] on span "Status" at bounding box center [38, 25] width 10 height 5
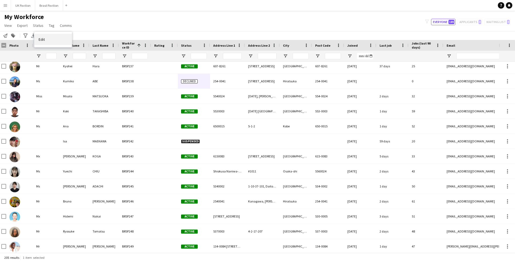
click at [44, 38] on span "Edit" at bounding box center [42, 39] width 6 height 5
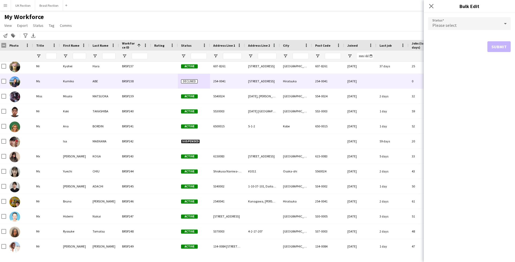
click at [6, 84] on div at bounding box center [19, 81] width 27 height 15
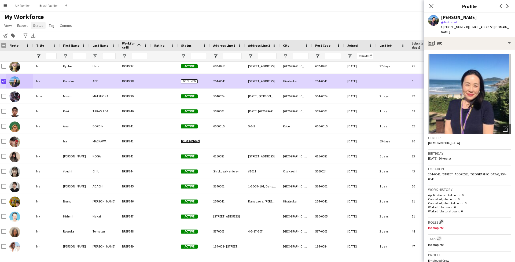
click at [43, 27] on span "Status" at bounding box center [38, 25] width 10 height 5
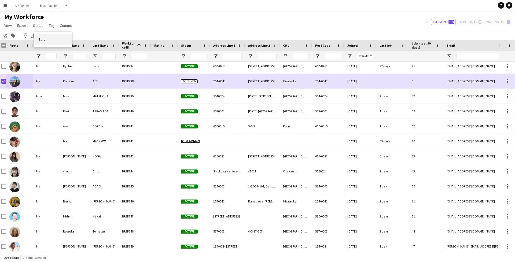
click at [45, 40] on span "Edit" at bounding box center [42, 39] width 6 height 5
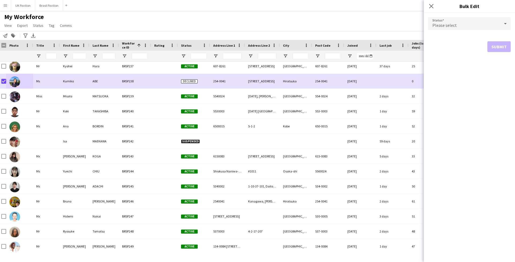
click at [505, 23] on icon at bounding box center [505, 23] width 3 height 1
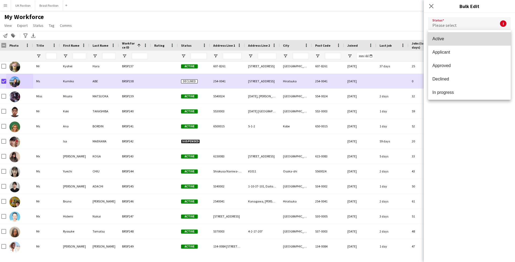
click at [442, 39] on span "Active" at bounding box center [470, 38] width 74 height 5
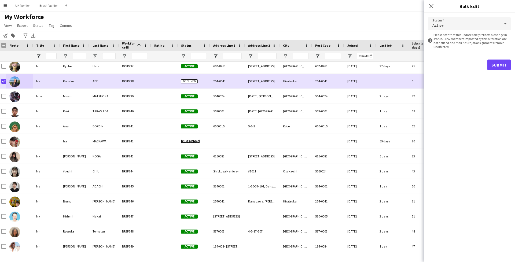
click at [496, 69] on button "Submit" at bounding box center [499, 65] width 23 height 11
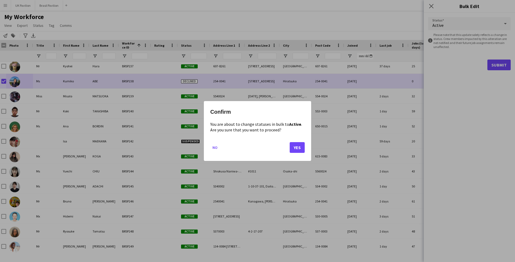
click at [297, 151] on button "Yes" at bounding box center [297, 147] width 15 height 11
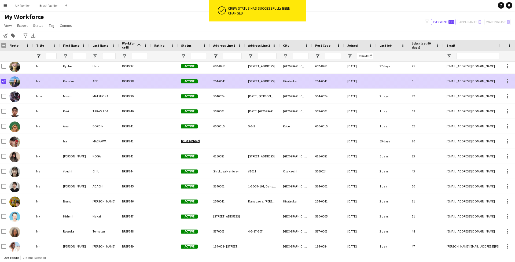
click at [376, 84] on div "[DATE]" at bounding box center [360, 81] width 32 height 15
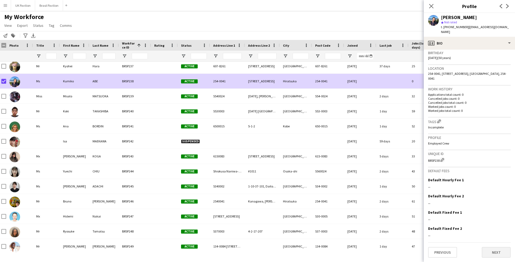
click at [496, 255] on button "Next" at bounding box center [496, 252] width 29 height 11
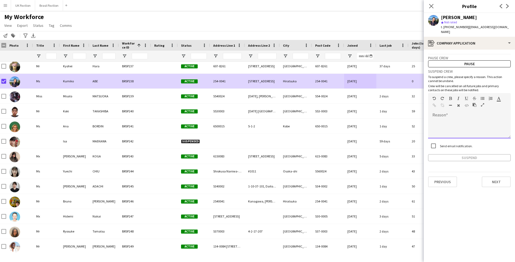
click at [440, 113] on div "default Heading 1 Heading 2 Heading 3 Heading 4 Heading 5 Heading 6 Heading 7 P…" at bounding box center [469, 103] width 83 height 20
click at [468, 166] on button "Suspend" at bounding box center [469, 162] width 83 height 7
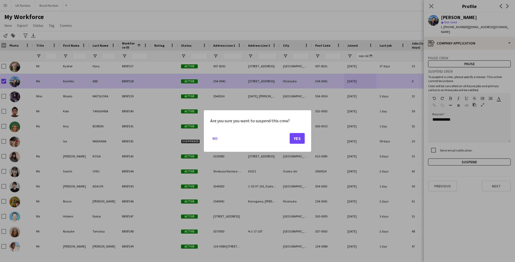
drag, startPoint x: 298, startPoint y: 142, endPoint x: 300, endPoint y: 136, distance: 6.3
click at [298, 142] on button "Yes" at bounding box center [297, 138] width 15 height 11
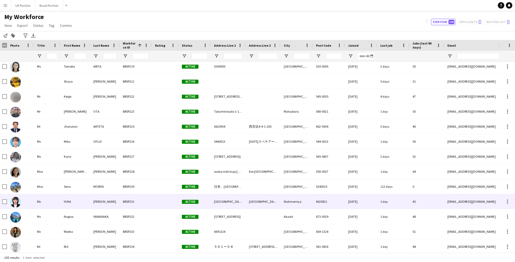
click at [31, 171] on div at bounding box center [20, 171] width 27 height 15
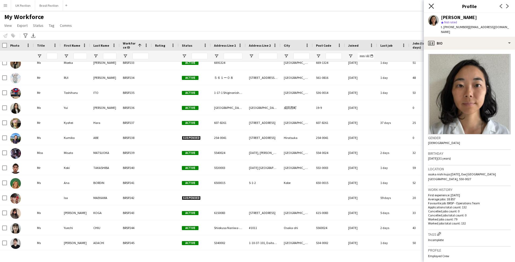
click at [432, 9] on icon "Close pop-in" at bounding box center [431, 5] width 5 height 5
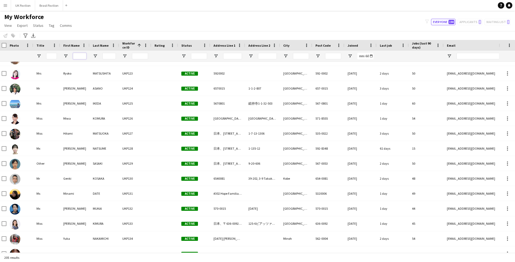
click at [76, 59] on input "First Name Filter Input" at bounding box center [79, 56] width 13 height 6
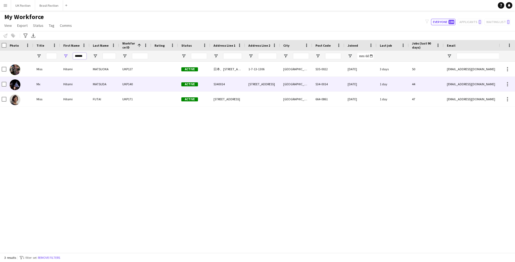
type input "******"
click at [63, 90] on div "Hitomi" at bounding box center [75, 84] width 30 height 15
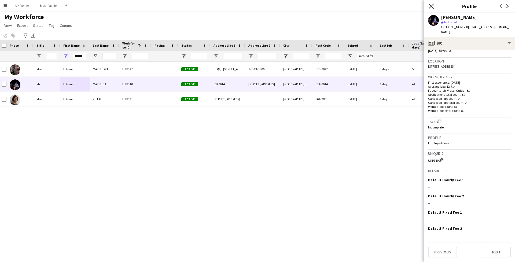
click at [431, 6] on icon "Close pop-in" at bounding box center [431, 5] width 5 height 5
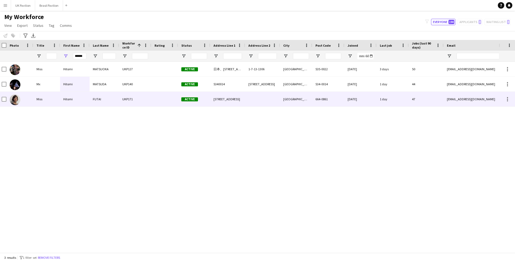
click at [93, 105] on div "FUTAI" at bounding box center [105, 99] width 30 height 15
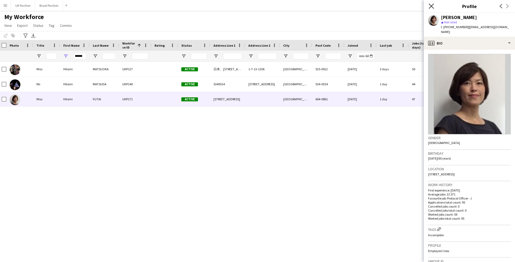
click at [432, 6] on icon at bounding box center [431, 5] width 5 height 5
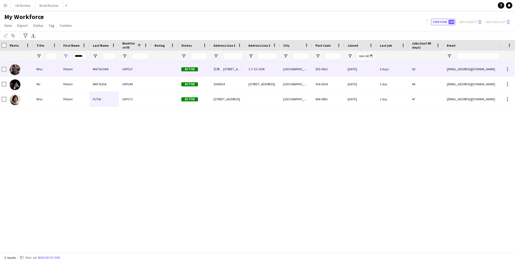
click at [113, 72] on div "MATSUOKA" at bounding box center [105, 69] width 30 height 15
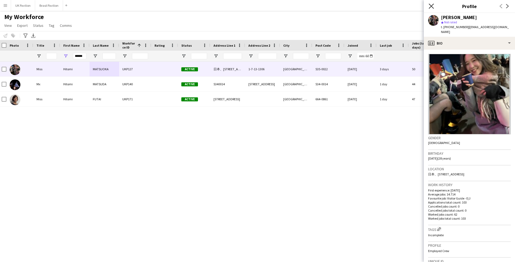
click at [432, 8] on icon "Close pop-in" at bounding box center [431, 5] width 5 height 5
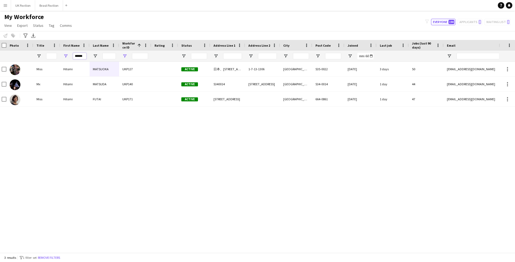
drag, startPoint x: 75, startPoint y: 58, endPoint x: 123, endPoint y: 57, distance: 48.6
click at [123, 57] on div "******" at bounding box center [499, 56] width 1002 height 11
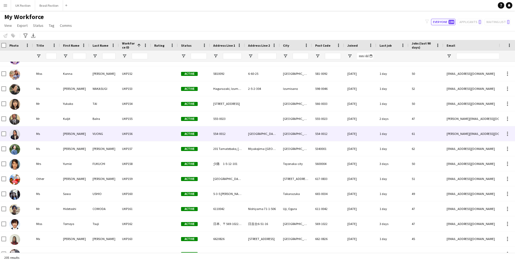
click at [384, 137] on div "1 day" at bounding box center [392, 133] width 32 height 15
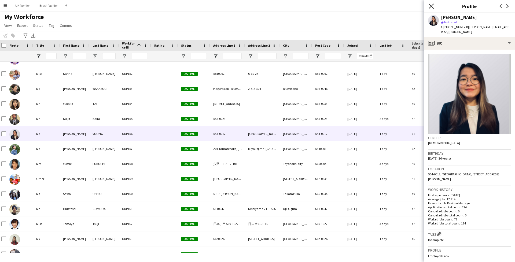
click at [431, 8] on icon "Close pop-in" at bounding box center [431, 5] width 5 height 5
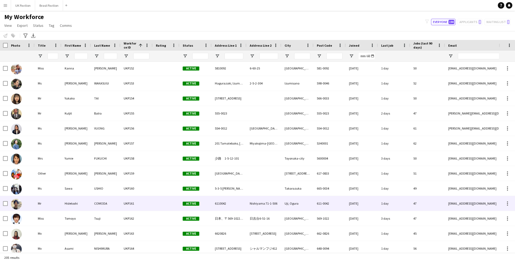
click at [125, 211] on div "UKP161" at bounding box center [136, 203] width 32 height 15
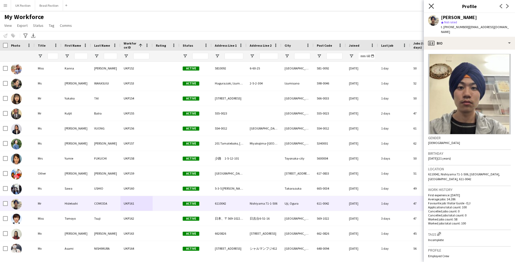
click at [432, 8] on icon "Close pop-in" at bounding box center [431, 5] width 5 height 5
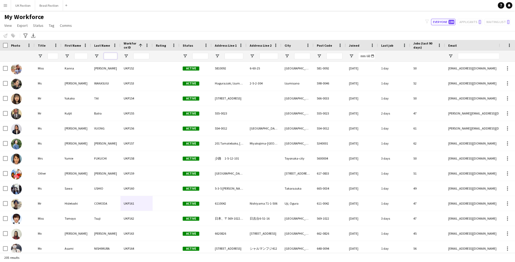
click at [111, 58] on input "Last Name Filter Input" at bounding box center [110, 56] width 13 height 6
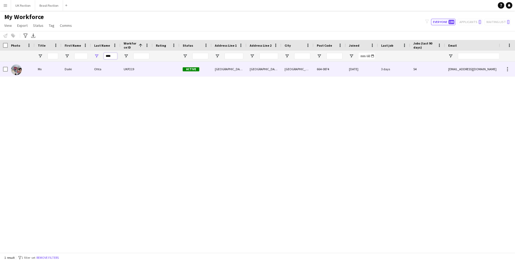
type input "****"
click at [82, 72] on div "Daiki" at bounding box center [76, 69] width 30 height 15
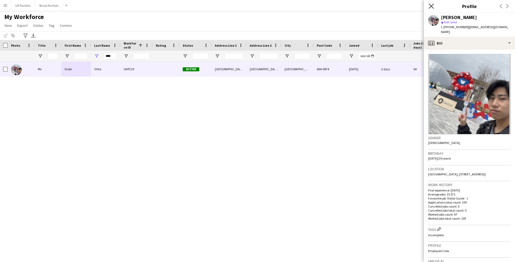
click at [432, 6] on icon at bounding box center [431, 5] width 5 height 5
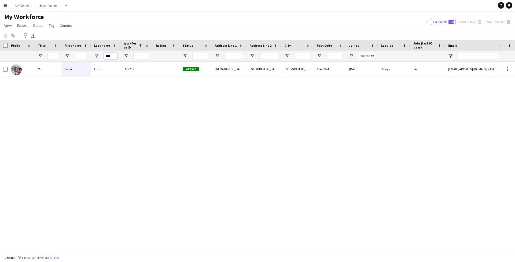
drag, startPoint x: 115, startPoint y: 59, endPoint x: 90, endPoint y: 59, distance: 25.0
click at [90, 59] on div "****" at bounding box center [501, 56] width 1002 height 11
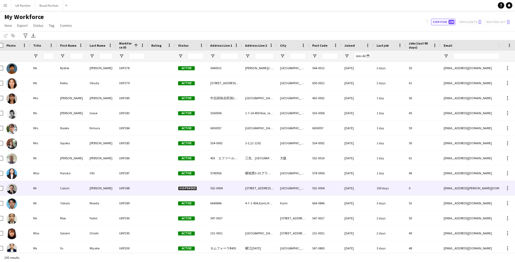
click at [263, 192] on div "[STREET_ADDRESS][PERSON_NAME]" at bounding box center [259, 188] width 35 height 15
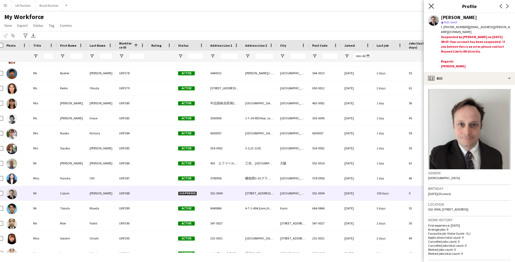
click at [431, 5] on icon at bounding box center [431, 5] width 5 height 5
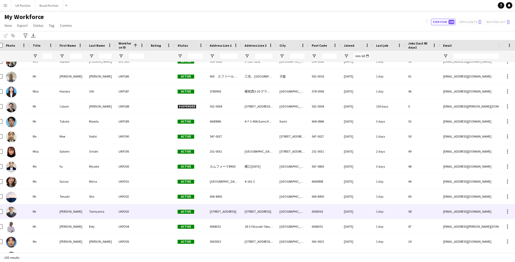
click at [95, 218] on div "Tomiyama" at bounding box center [101, 211] width 30 height 15
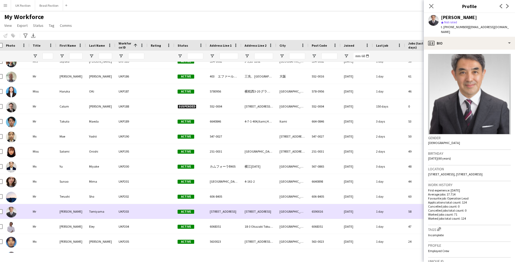
click at [95, 218] on div "Tomiyama" at bounding box center [101, 211] width 30 height 15
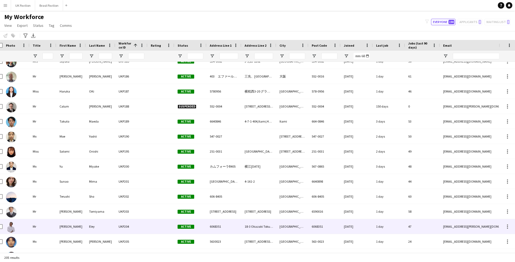
click at [93, 228] on div "Eley" at bounding box center [101, 226] width 30 height 15
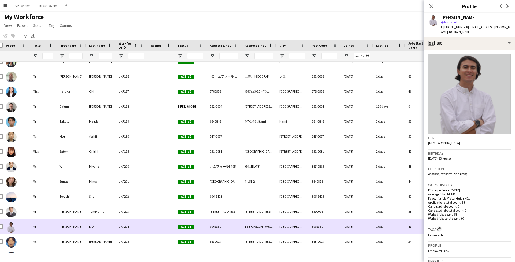
click at [93, 228] on div "Eley" at bounding box center [101, 226] width 30 height 15
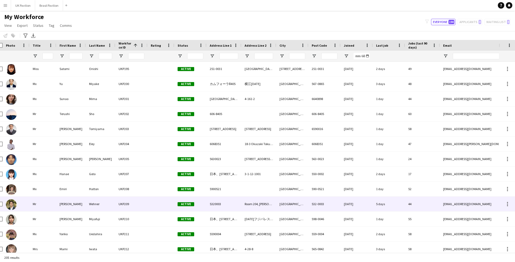
click at [98, 205] on div "Wehner" at bounding box center [101, 204] width 30 height 15
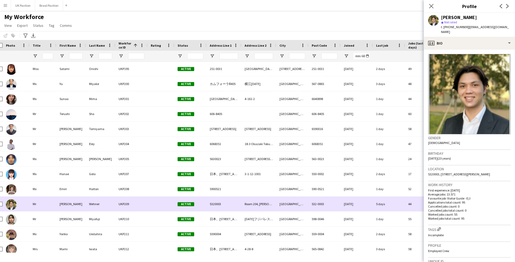
click at [98, 205] on div "Wehner" at bounding box center [101, 204] width 30 height 15
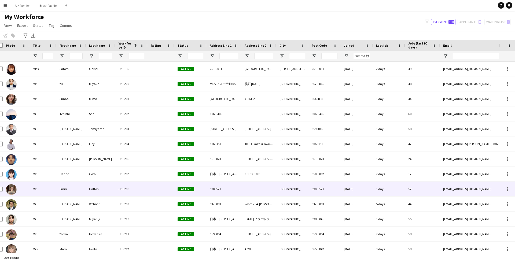
click at [95, 194] on div "Hatton" at bounding box center [101, 189] width 30 height 15
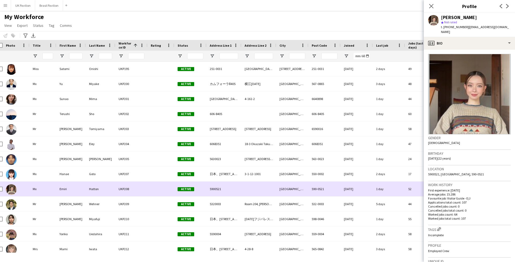
click at [95, 194] on div "Hatton" at bounding box center [101, 189] width 30 height 15
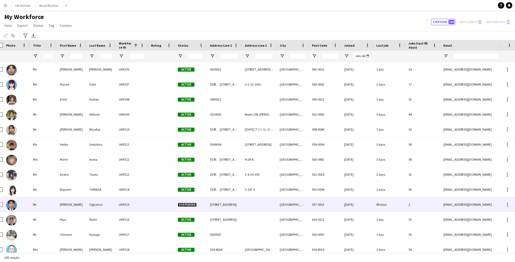
click at [143, 210] on div "UKP215" at bounding box center [132, 204] width 32 height 15
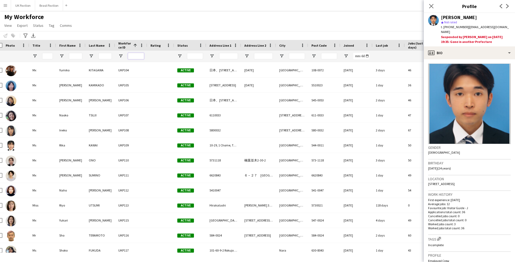
click at [134, 56] on input "Workforce ID Filter Input" at bounding box center [136, 56] width 16 height 6
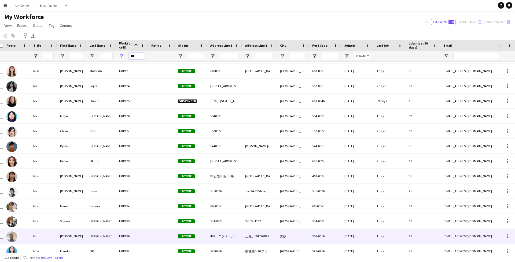
type input "***"
click at [326, 238] on div "552-0016" at bounding box center [325, 236] width 32 height 15
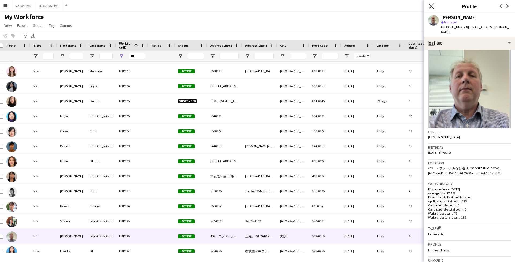
click at [431, 6] on icon at bounding box center [431, 5] width 5 height 5
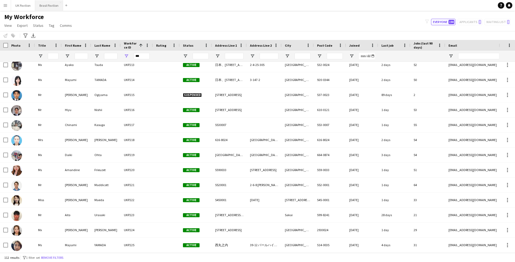
click at [58, 7] on button "Brasil Pavilion Close" at bounding box center [49, 5] width 28 height 10
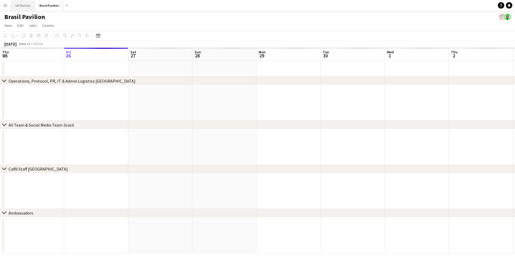
click at [25, 8] on button "UK Pavilion Close" at bounding box center [23, 5] width 24 height 10
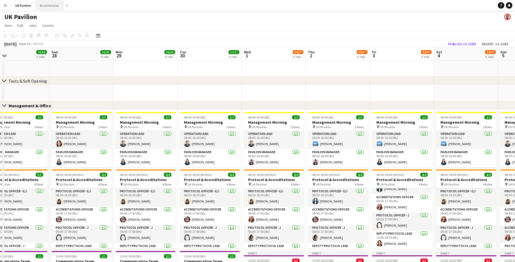
click at [55, 7] on button "Brasil Pavilion Close" at bounding box center [50, 5] width 28 height 10
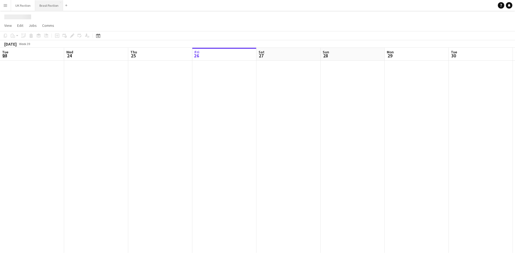
scroll to position [0, 128]
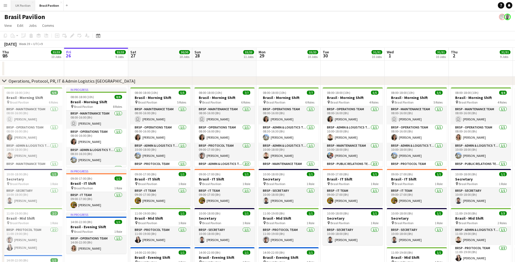
click at [27, 5] on button "UK Pavilion Close" at bounding box center [23, 5] width 24 height 10
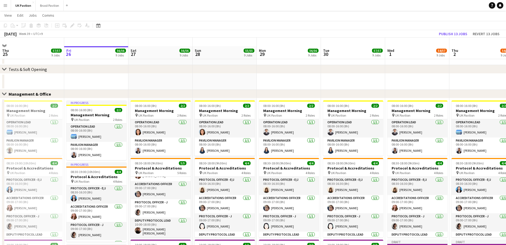
scroll to position [3, 0]
